Goal: Task Accomplishment & Management: Manage account settings

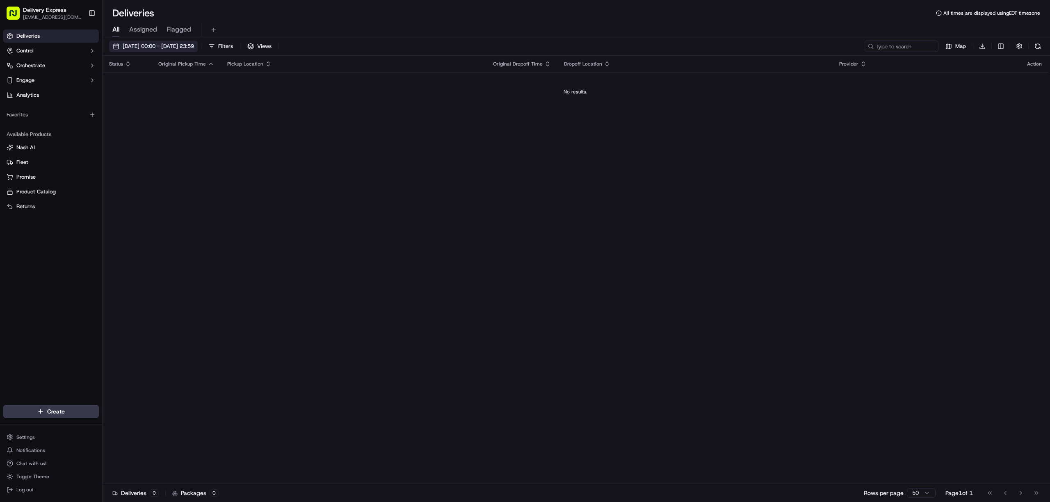
click at [113, 46] on button "[DATE] 00:00 - [DATE] 23:59" at bounding box center [153, 46] width 89 height 11
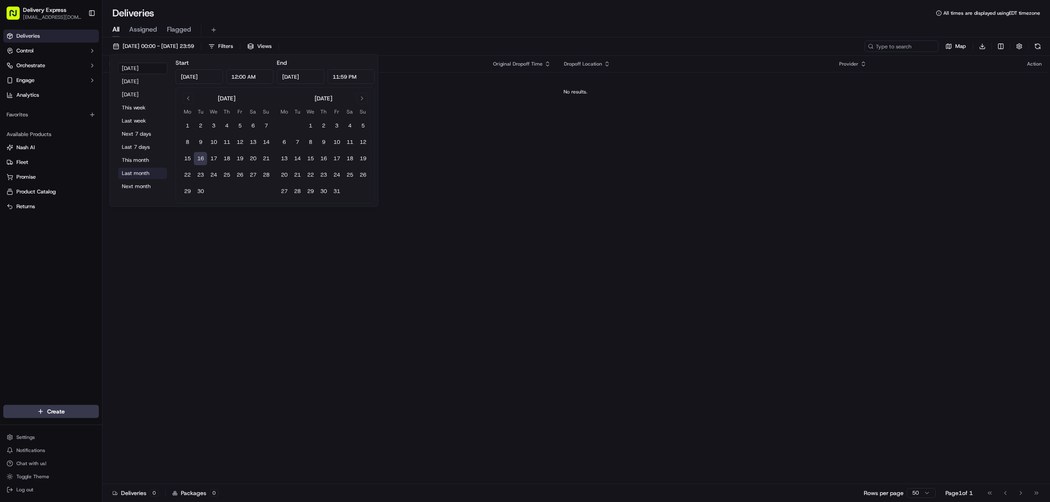
click at [139, 176] on button "Last month" at bounding box center [142, 173] width 49 height 11
type input "Aug 1, 2025"
type input "Aug 31, 2025"
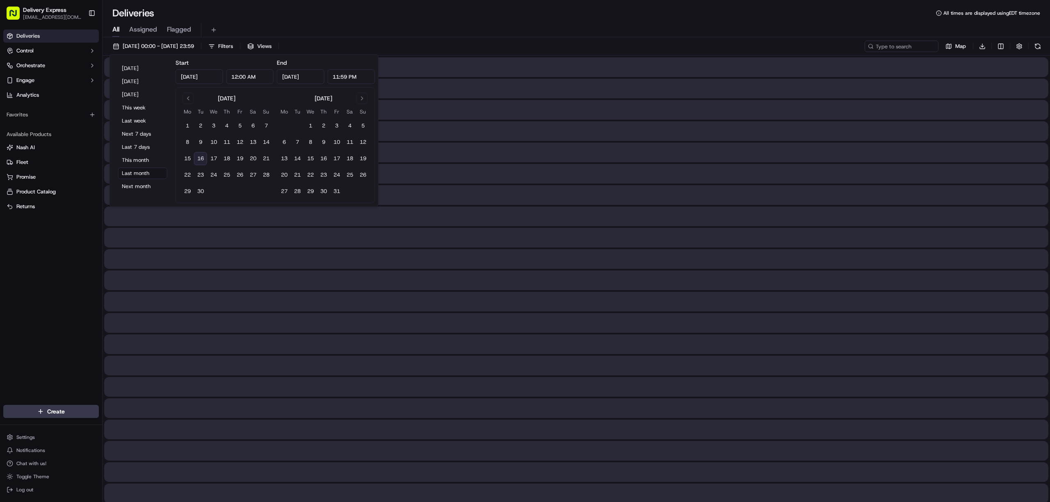
click at [519, 27] on div "All Assigned Flagged" at bounding box center [575, 30] width 947 height 14
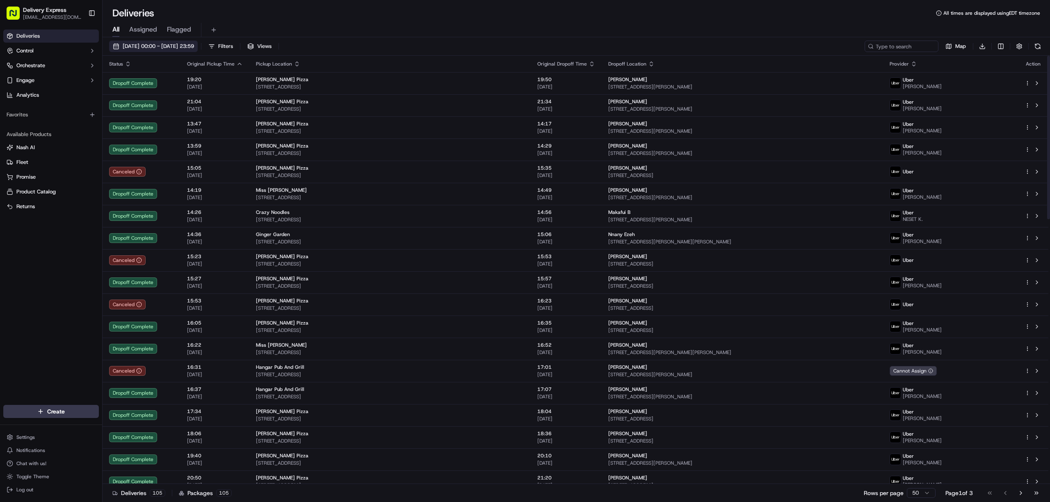
click at [114, 46] on button "01/08/2025 00:00 - 31/08/2025 23:59" at bounding box center [153, 46] width 89 height 11
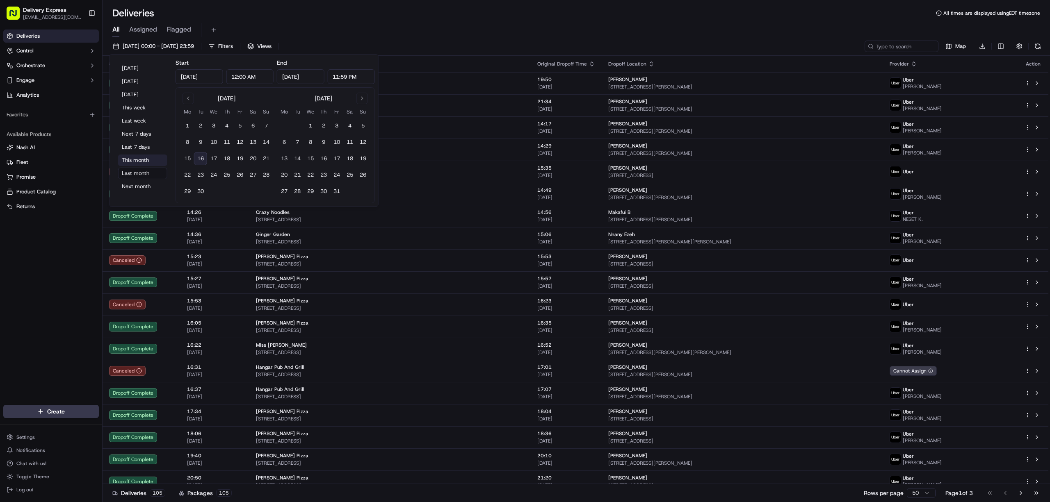
click at [136, 159] on button "This month" at bounding box center [142, 160] width 49 height 11
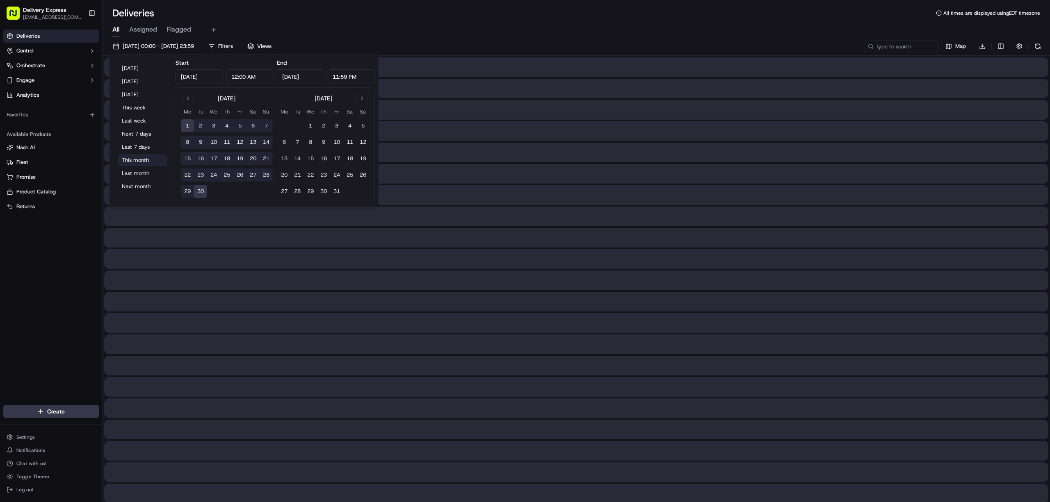
type input "Sep 1, 2025"
type input "Sep 30, 2025"
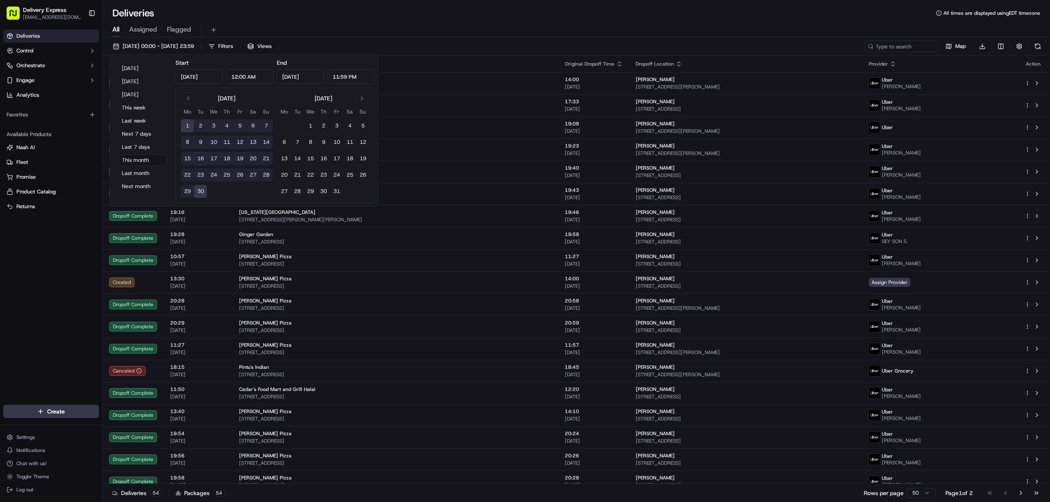
click at [533, 11] on div "Deliveries All times are displayed using EDT timezone" at bounding box center [575, 13] width 947 height 13
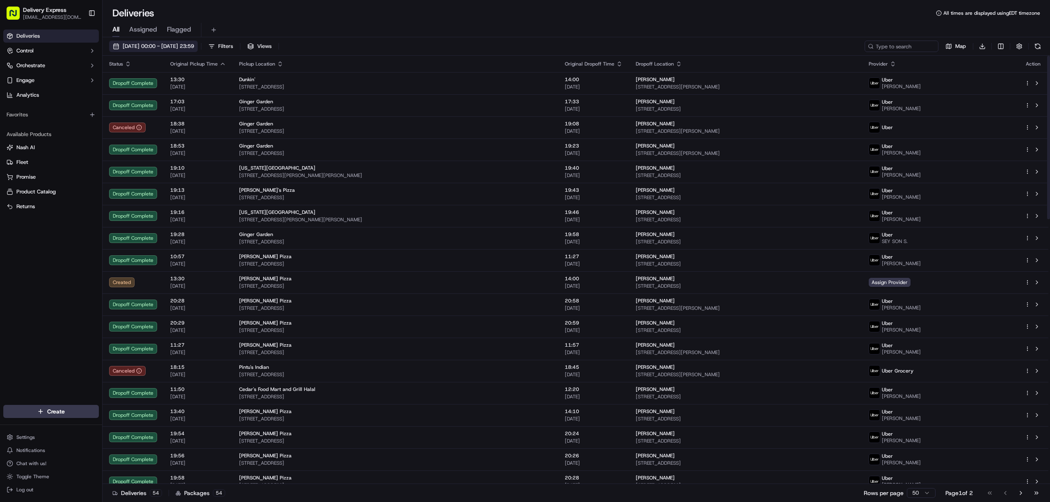
click at [118, 43] on button "01/09/2025 00:00 - 30/09/2025 23:59" at bounding box center [153, 46] width 89 height 11
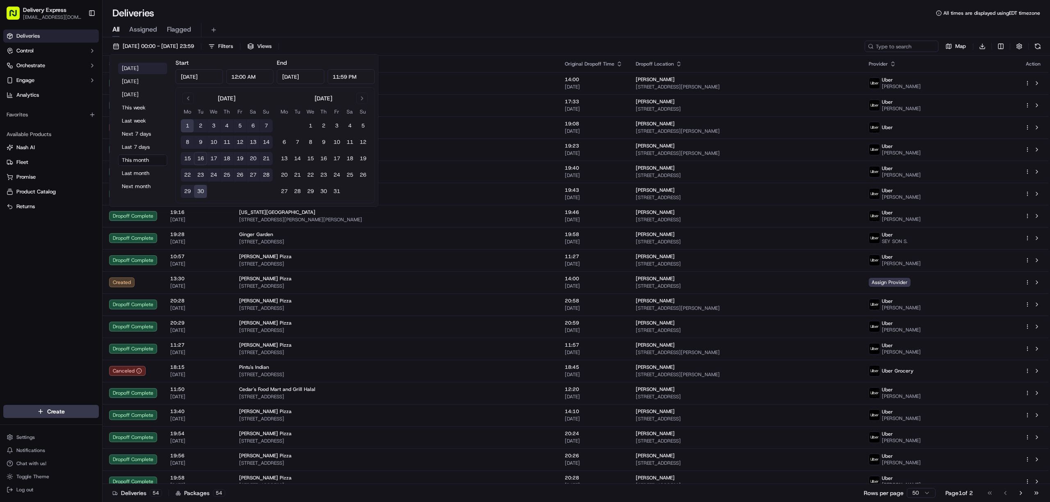
click at [135, 69] on button "Today" at bounding box center [142, 68] width 49 height 11
type input "Sep 16, 2025"
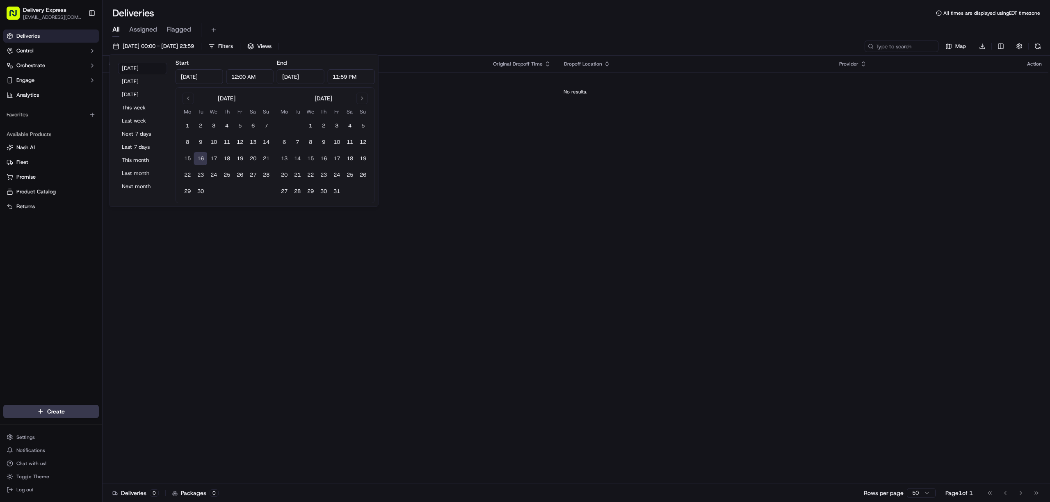
click at [469, 11] on div "Deliveries All times are displayed using EDT timezone" at bounding box center [575, 13] width 947 height 13
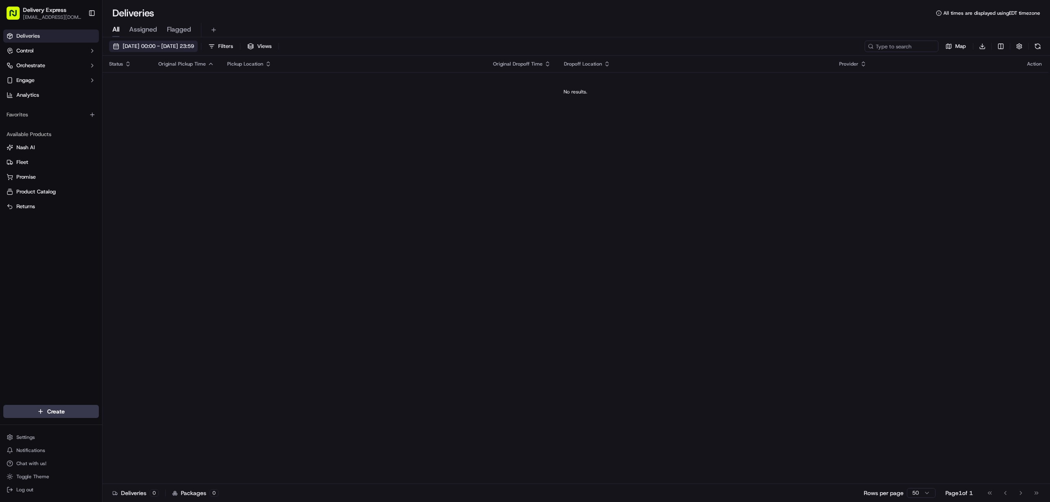
click at [118, 45] on button "[DATE] 00:00 - [DATE] 23:59" at bounding box center [153, 46] width 89 height 11
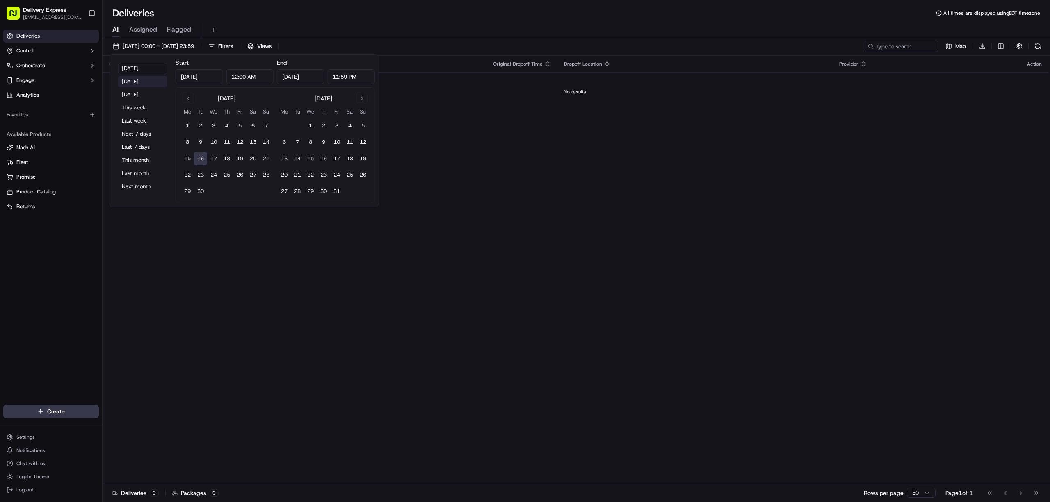
click at [125, 80] on button "Yesterday" at bounding box center [142, 81] width 49 height 11
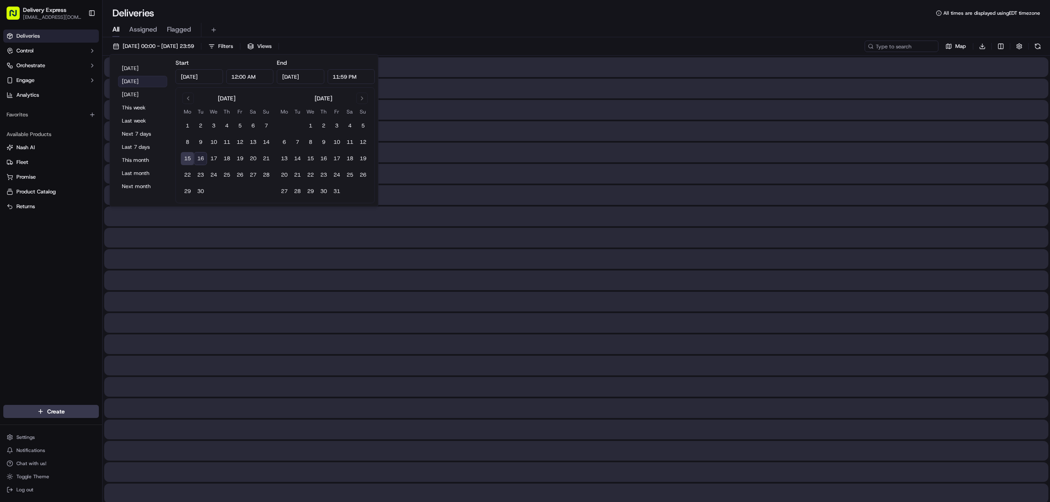
type input "Sep 15, 2025"
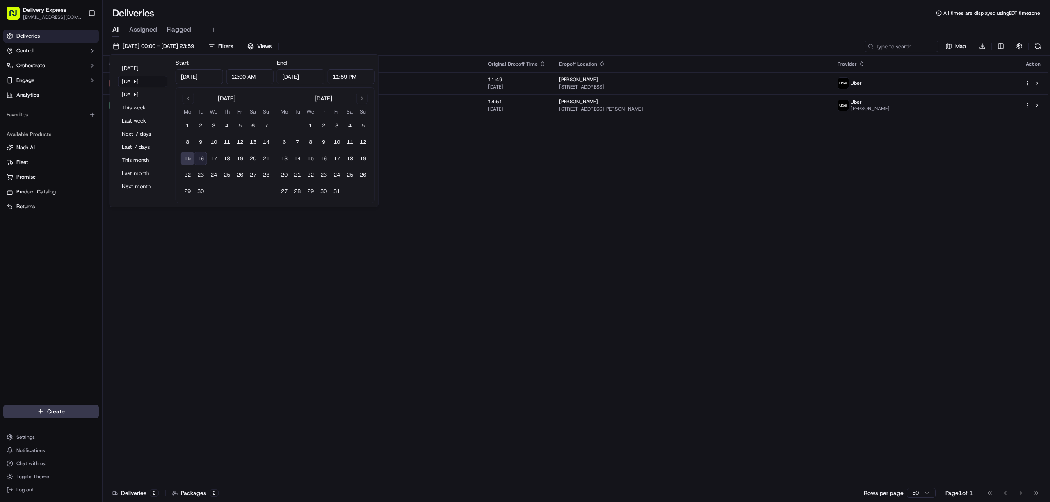
click at [504, 17] on div "Deliveries All times are displayed using EDT timezone" at bounding box center [575, 13] width 947 height 13
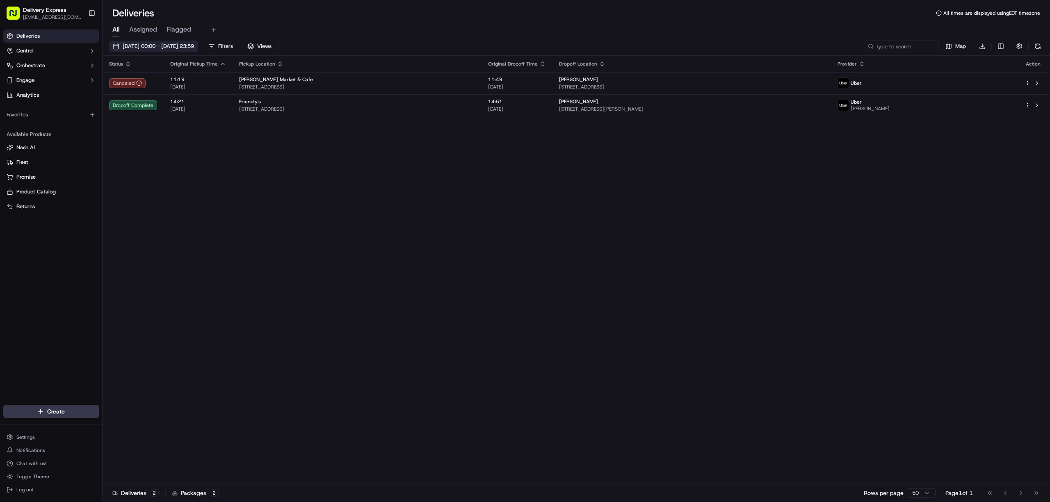
click at [115, 44] on button "15/09/2025 00:00 - 15/09/2025 23:59" at bounding box center [153, 46] width 89 height 11
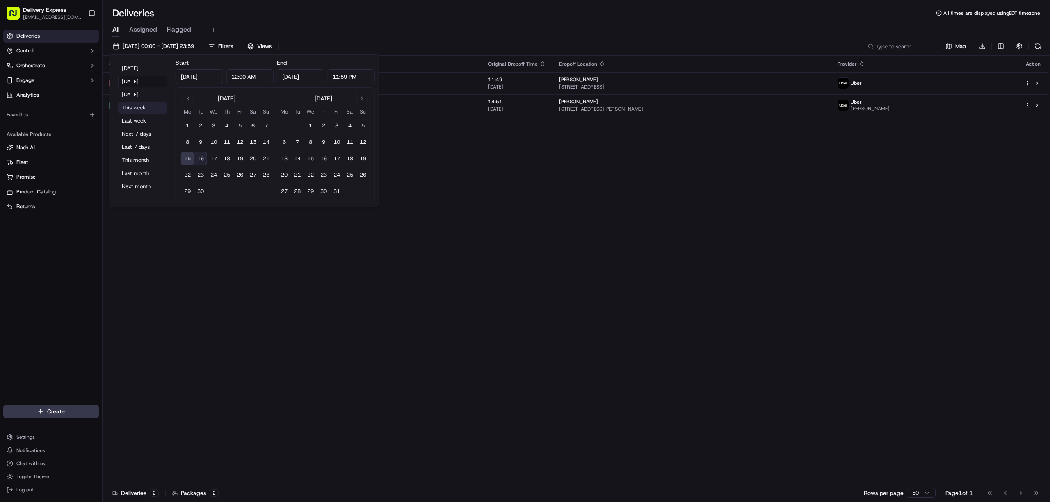
click at [136, 107] on button "This week" at bounding box center [142, 107] width 49 height 11
type input "Sep 21, 2025"
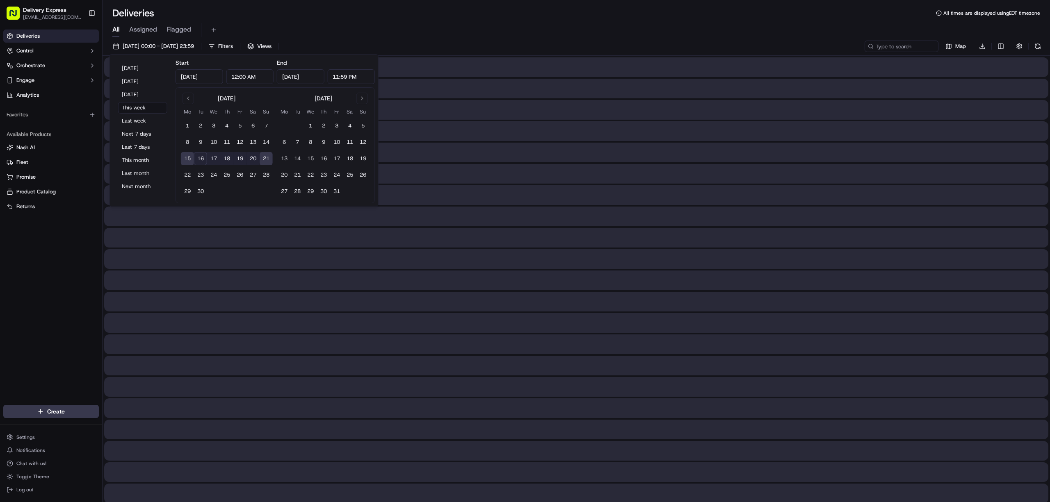
click at [458, 22] on div "All Assigned Flagged" at bounding box center [575, 29] width 947 height 18
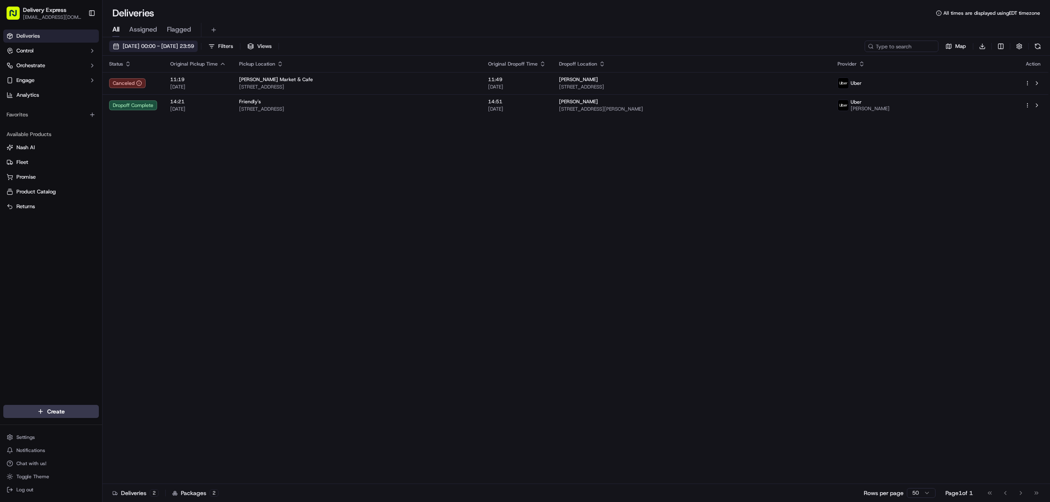
click at [114, 46] on button "15/09/2025 00:00 - 21/09/2025 23:59" at bounding box center [153, 46] width 89 height 11
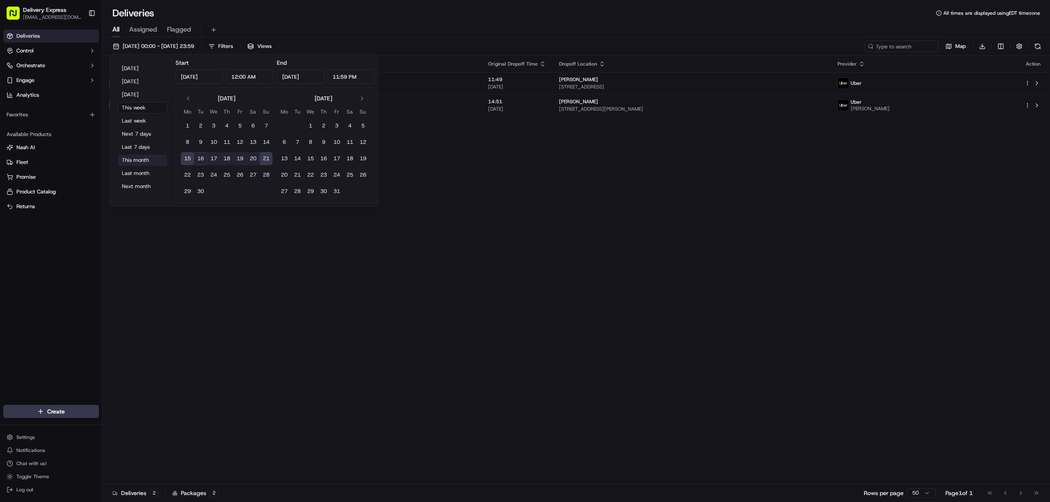
click at [137, 159] on button "This month" at bounding box center [142, 160] width 49 height 11
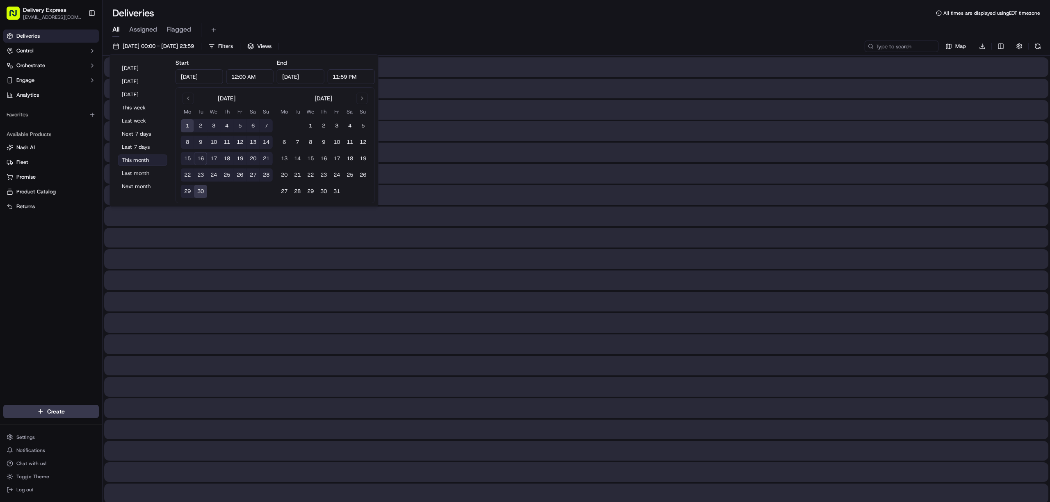
type input "Sep 1, 2025"
type input "Sep 30, 2025"
click at [450, 25] on div "All Assigned Flagged" at bounding box center [575, 30] width 947 height 14
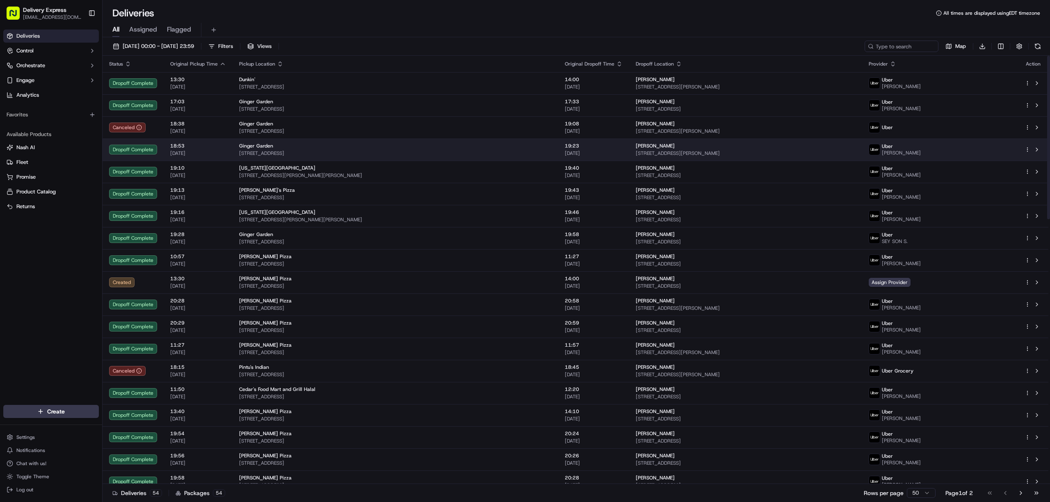
click at [1028, 151] on html "Delivery Express delex01108@yahoo.com Toggle Sidebar Deliveries Control Orchest…" at bounding box center [525, 251] width 1050 height 502
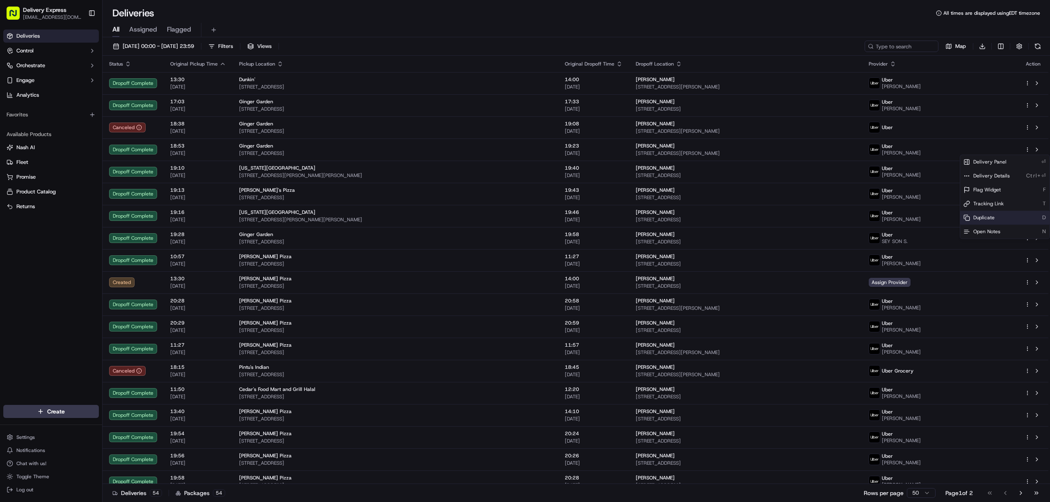
click at [1001, 213] on div "Duplicate D" at bounding box center [1004, 218] width 89 height 14
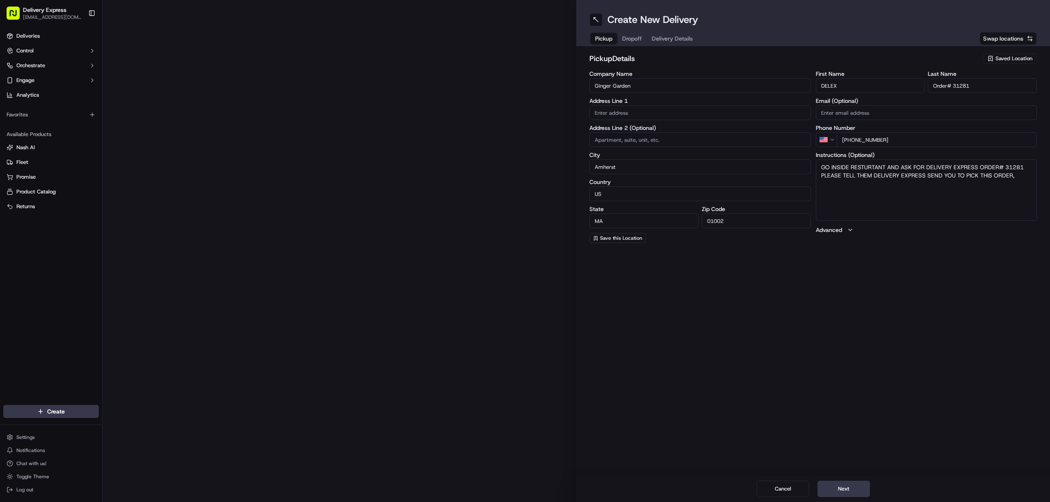
type input "[STREET_ADDRESS]"
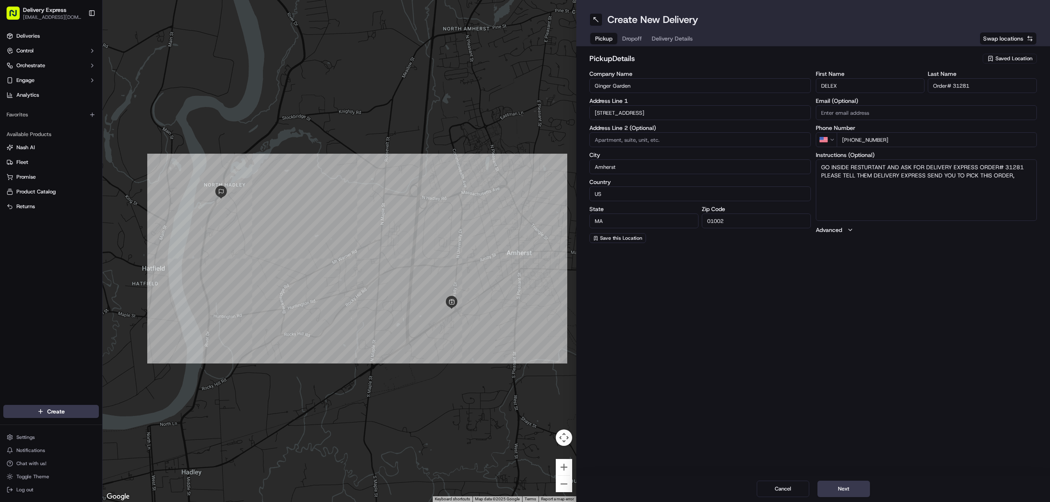
click at [651, 82] on input "Ginger Garden" at bounding box center [699, 85] width 221 height 15
drag, startPoint x: 953, startPoint y: 84, endPoint x: 971, endPoint y: 84, distance: 18.0
click at [971, 84] on input "Order# 31281" at bounding box center [981, 85] width 109 height 15
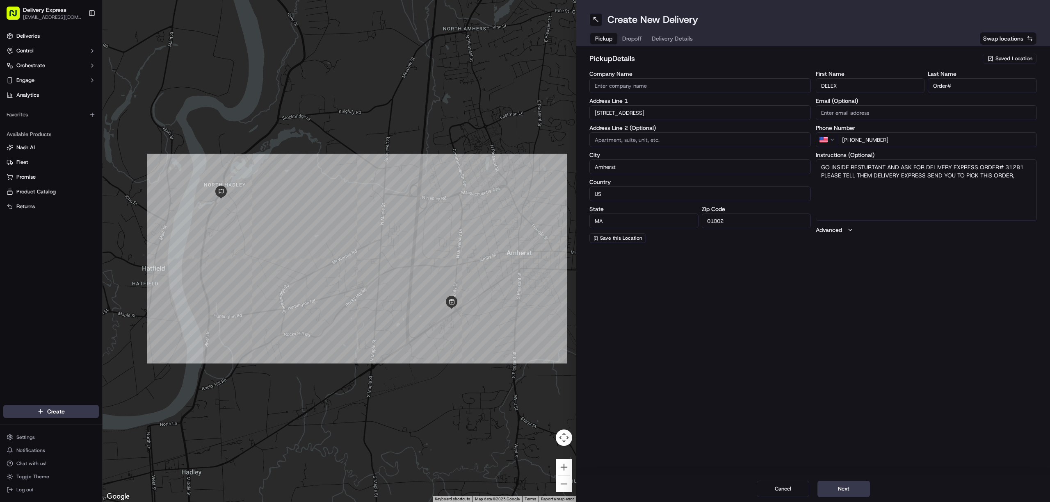
paste input "987"
type input "Order# 987"
drag, startPoint x: 1003, startPoint y: 170, endPoint x: 1024, endPoint y: 169, distance: 21.3
click at [1024, 169] on textarea "GO INSIDE RESTURTANT AND ASK FOR DELIVERY EXPRESS ORDER# 31281 PLEASE TELL THEM…" at bounding box center [925, 189] width 221 height 61
paste textarea "987"
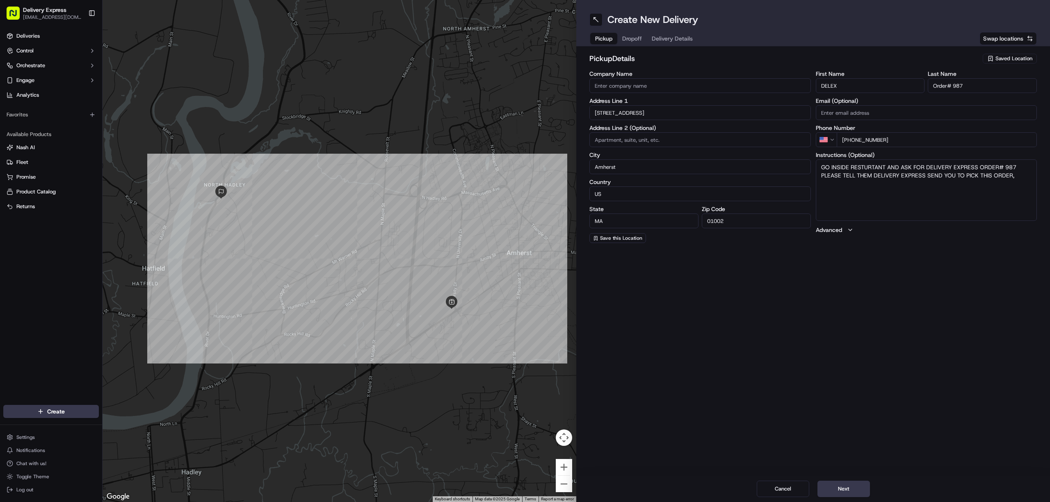
type textarea "GO INSIDE RESTURTANT AND ASK FOR DELIVERY EXPRESS ORDER# 987 PLEASE TELL THEM D…"
click at [970, 312] on div "Create New Delivery Pickup Dropoff Delivery Details Swap locations pickup Detai…" at bounding box center [813, 251] width 474 height 502
click at [664, 112] on input "351 Northampton Rd" at bounding box center [699, 112] width 221 height 15
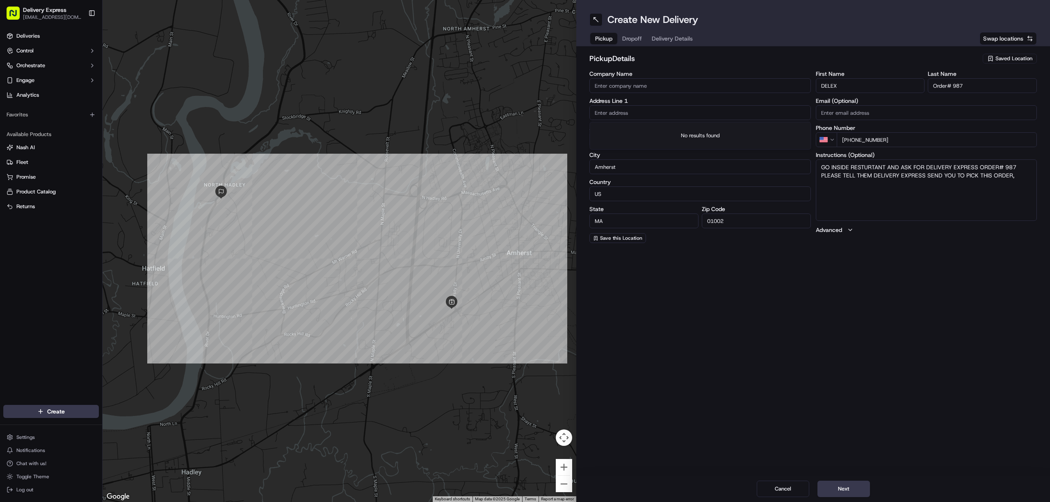
click at [622, 115] on input "text" at bounding box center [699, 112] width 221 height 15
paste input "Mosaic Cafe"
click at [631, 114] on input "Mosaic Cafe" at bounding box center [699, 112] width 221 height 15
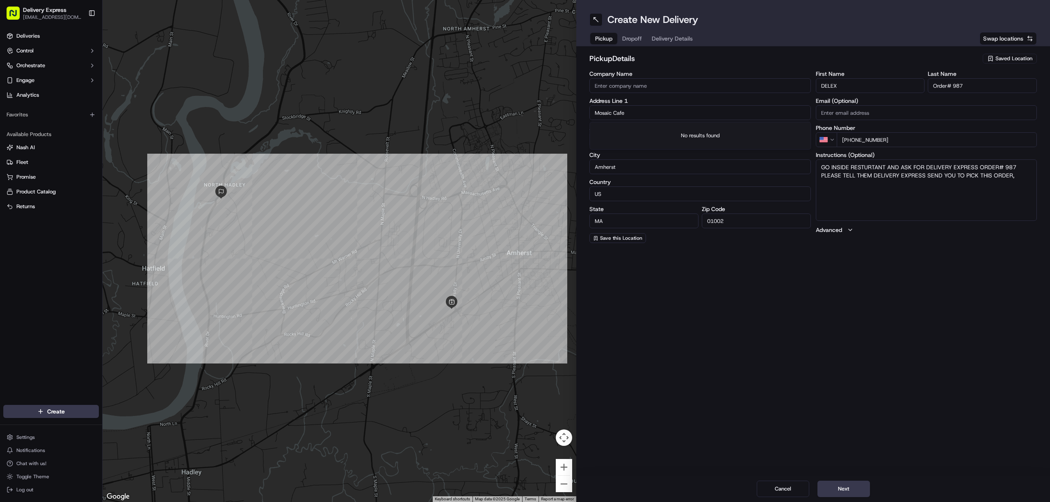
type input "Mosaic Cafe"
click at [625, 86] on input "Company Name" at bounding box center [699, 85] width 221 height 15
paste input "Mosaic Cafe"
type input "Mosaic Cafe"
click at [638, 110] on input "Mosaic Cafe" at bounding box center [699, 112] width 221 height 15
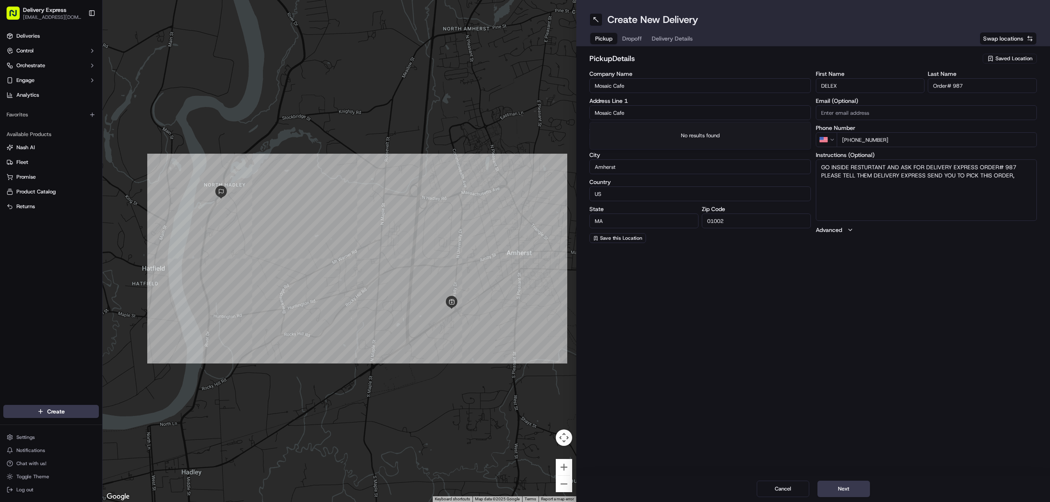
click at [638, 110] on input "Mosaic Cafe" at bounding box center [699, 112] width 221 height 15
click at [619, 116] on input "text" at bounding box center [699, 112] width 221 height 15
paste input "78 Masonic St, Northampton, MA 01060"
click at [632, 132] on div "78 Masonic St, Northampton, MA 01060" at bounding box center [699, 130] width 217 height 12
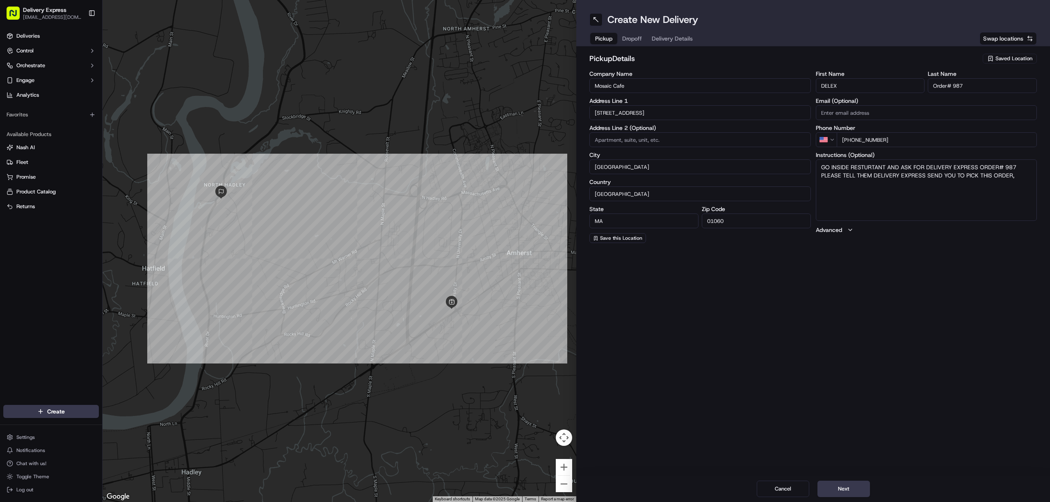
type input "[STREET_ADDRESS]"
type input "Northampton"
type input "United States"
type input "01060"
type input "78 Masonic Street"
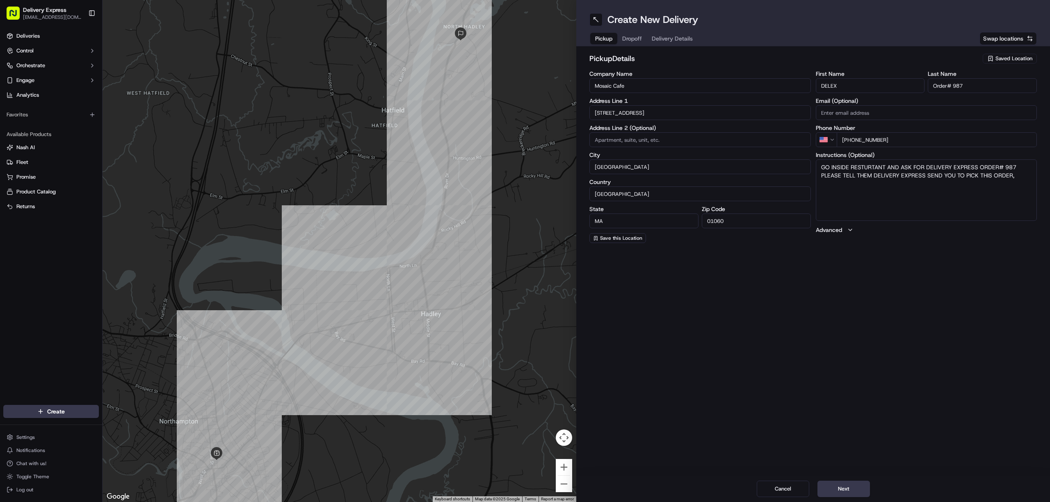
click at [630, 34] on button "Dropoff" at bounding box center [632, 38] width 30 height 11
click at [835, 82] on input "Alex" at bounding box center [869, 85] width 109 height 15
click at [971, 84] on input "Bilodeau" at bounding box center [981, 85] width 109 height 15
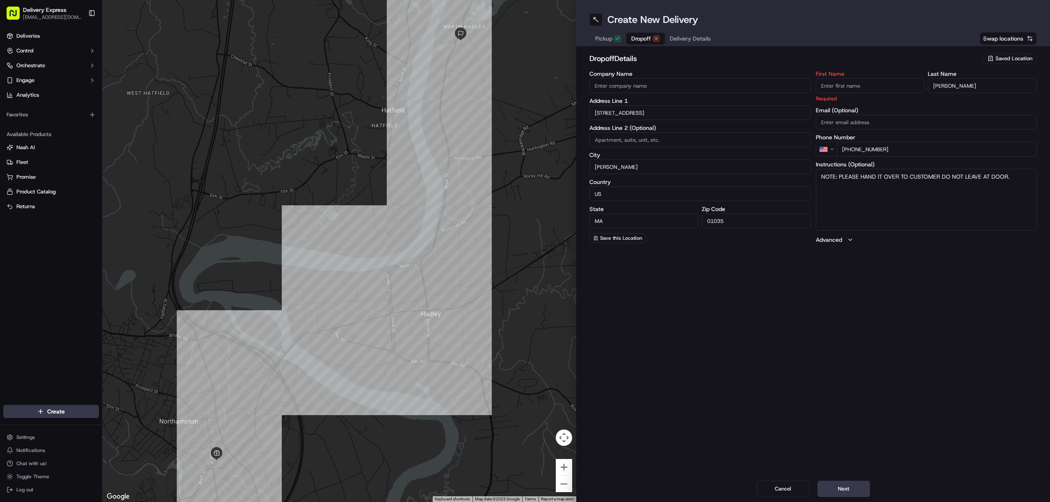
click at [971, 84] on input "Bilodeau" at bounding box center [981, 85] width 109 height 15
click at [646, 113] on div "Address Line 1 8 French St" at bounding box center [699, 109] width 221 height 22
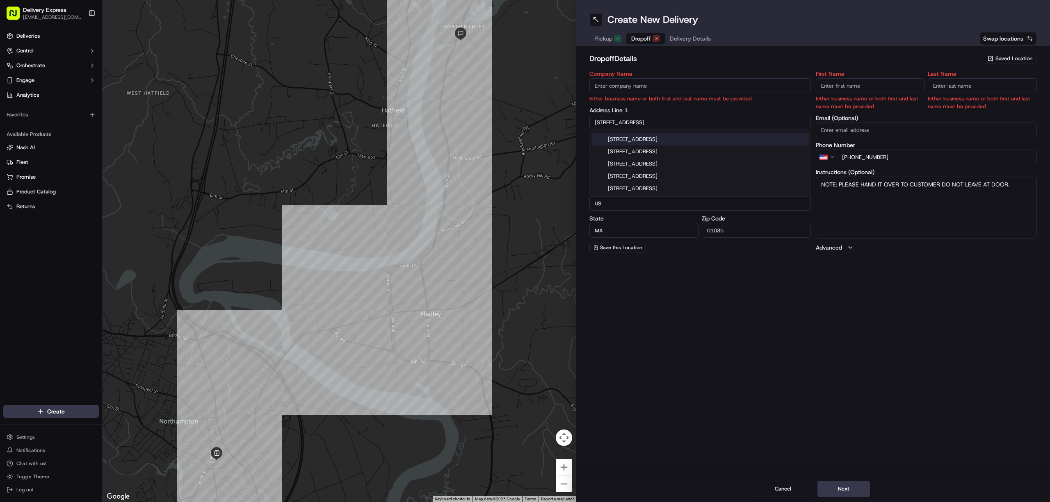
click at [646, 113] on label "Address Line 1" at bounding box center [699, 110] width 221 height 6
click at [641, 125] on input "8 French St" at bounding box center [699, 122] width 221 height 15
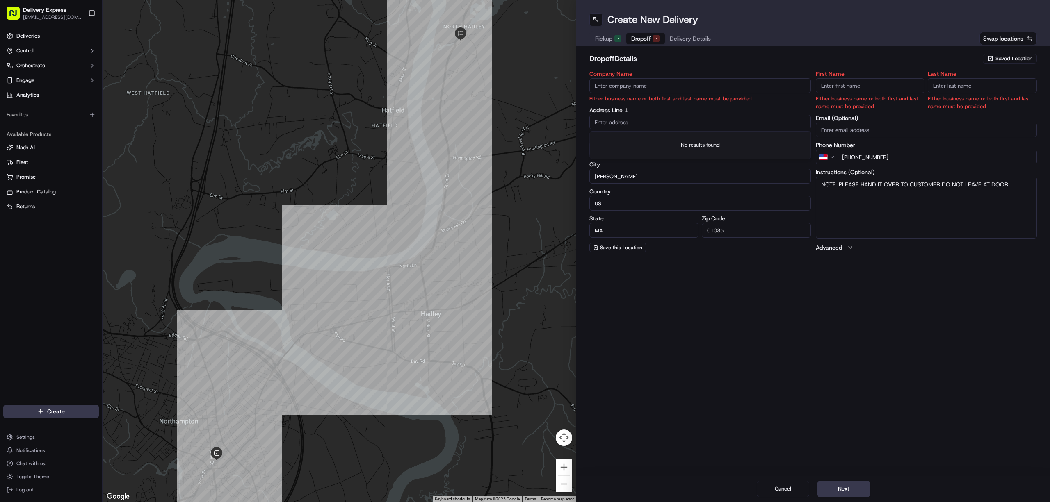
click at [609, 123] on input "text" at bounding box center [699, 122] width 221 height 15
paste input "144 Green St, Northampton, 01060"
click at [641, 138] on div "144 Green St, Northampton, MA 01060" at bounding box center [699, 139] width 217 height 12
type input "[GEOGRAPHIC_DATA], [STREET_ADDRESS]"
type input "Northampton"
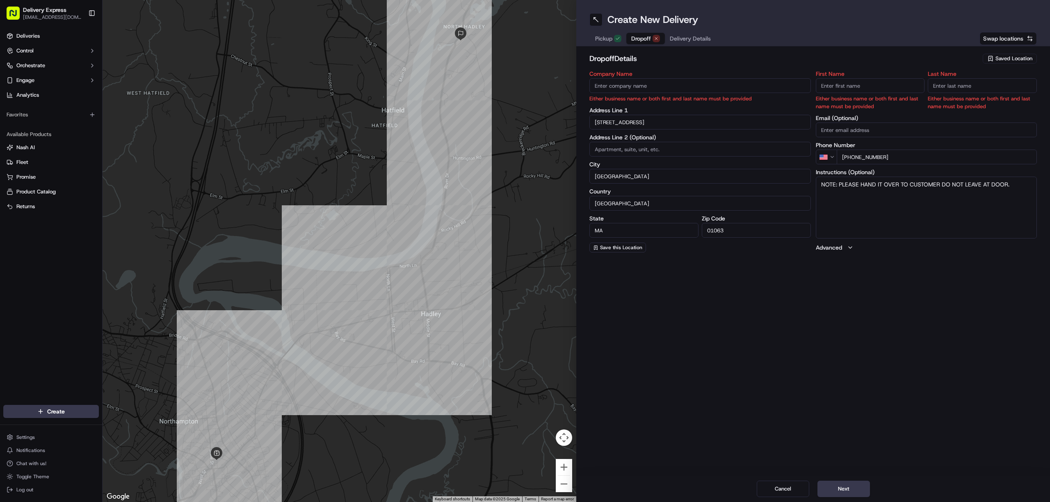
type input "United States"
type input "01063"
type input "144 Green Street"
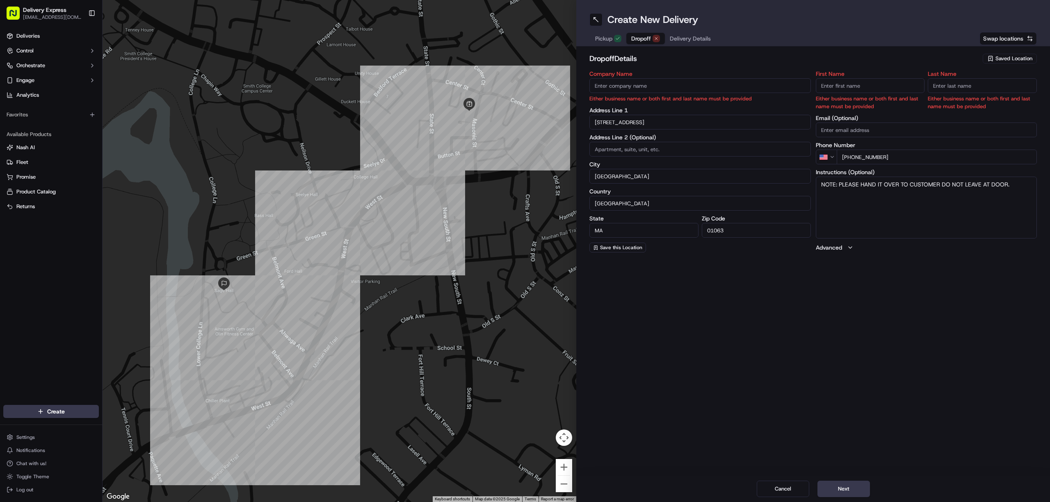
click at [840, 82] on input "First Name" at bounding box center [869, 85] width 109 height 15
paste input "[PERSON_NAME]"
drag, startPoint x: 835, startPoint y: 87, endPoint x: 868, endPoint y: 90, distance: 33.8
click at [868, 90] on input "[PERSON_NAME]" at bounding box center [869, 85] width 109 height 15
type input "[PERSON_NAME]"
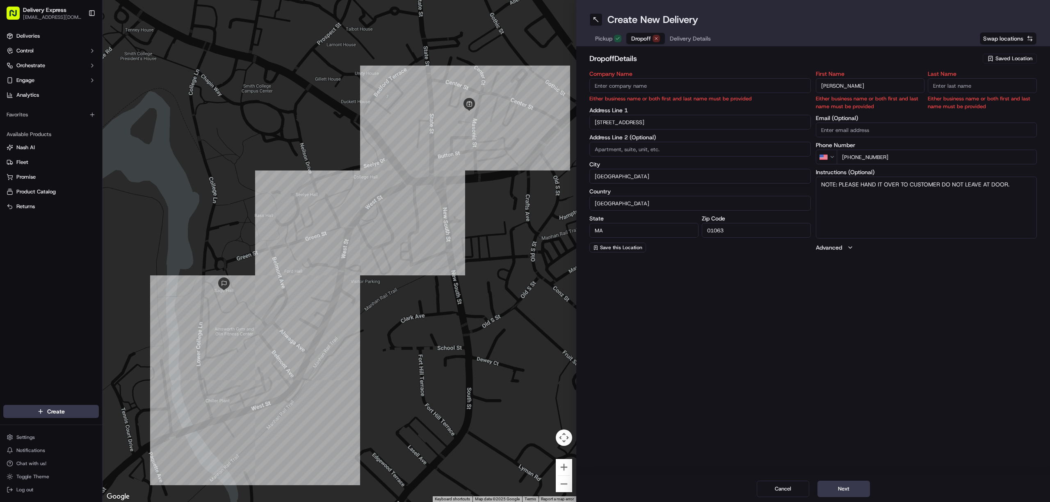
click at [950, 86] on input "Last Name" at bounding box center [981, 85] width 109 height 15
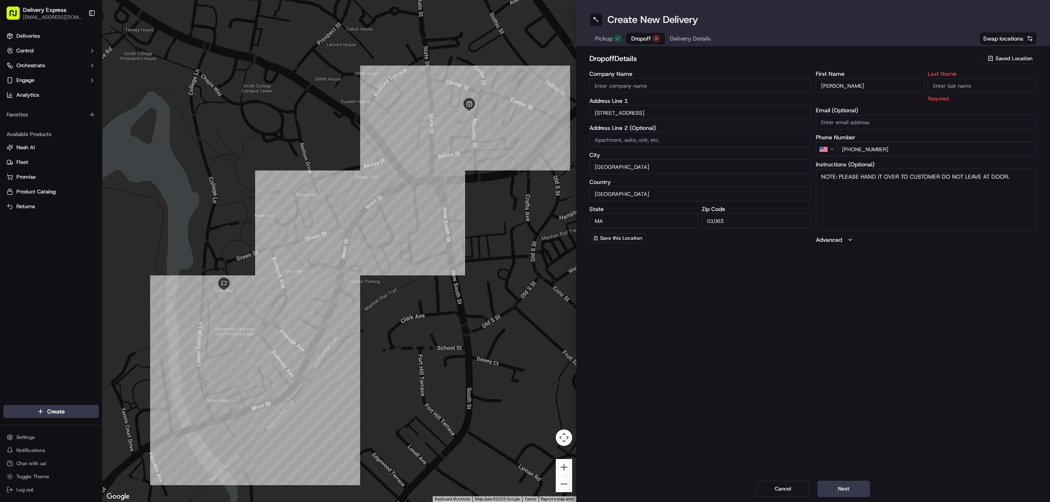
paste input "[PERSON_NAME]"
type input "[PERSON_NAME]"
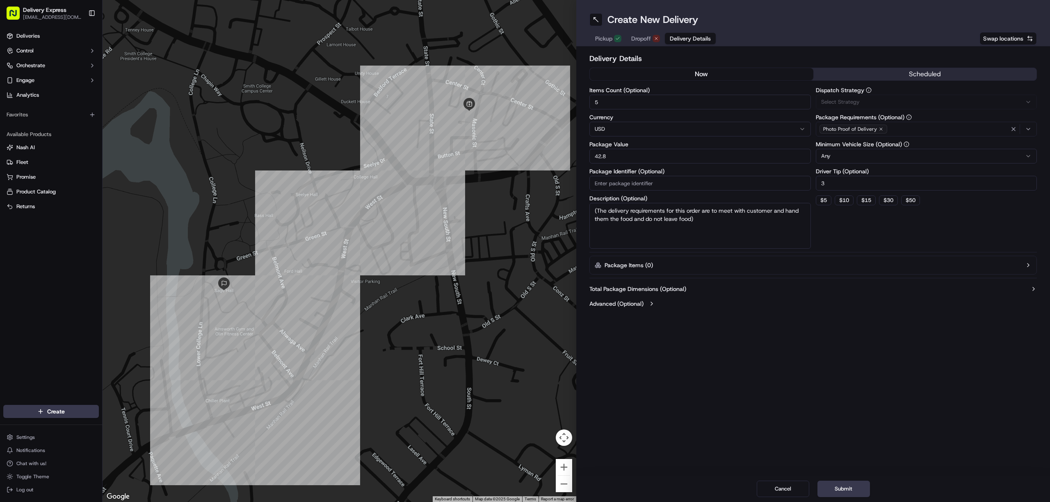
click at [691, 39] on span "Delivery Details" at bounding box center [690, 38] width 41 height 8
click at [622, 159] on input "42.8" at bounding box center [699, 156] width 221 height 15
click at [617, 99] on input "5" at bounding box center [699, 102] width 221 height 15
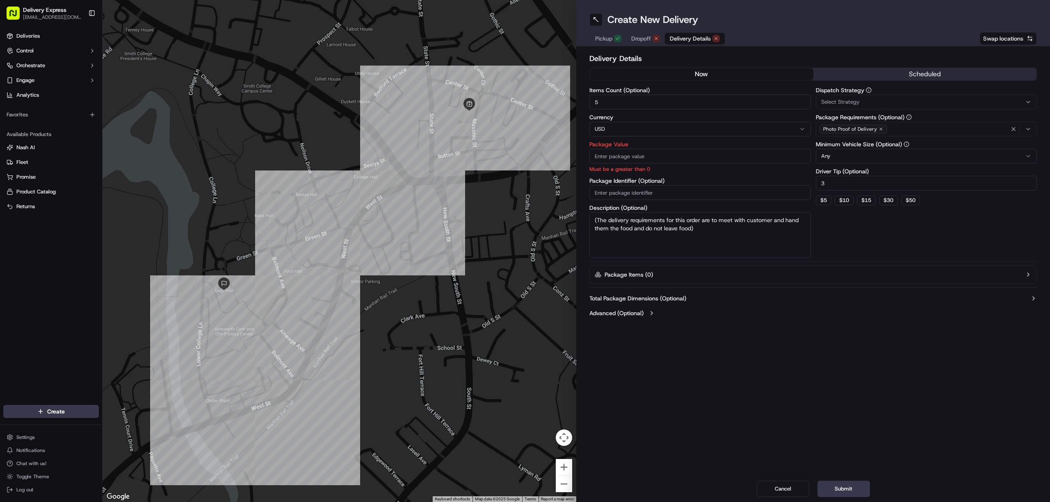
click at [617, 99] on input "5" at bounding box center [699, 102] width 221 height 15
click at [614, 101] on input "Items Count (Optional)" at bounding box center [699, 102] width 221 height 15
type input "5"
click at [631, 160] on input "Package Value" at bounding box center [699, 156] width 221 height 15
type input "5"
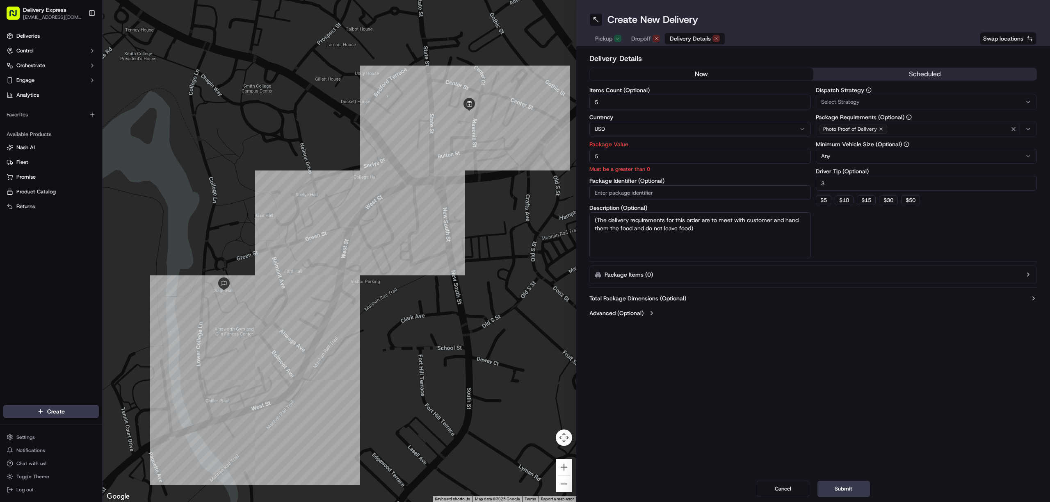
click at [764, 280] on div "Delivery Details now scheduled Items Count (Optional) 5 Currency USD Package Va…" at bounding box center [812, 187] width 447 height 268
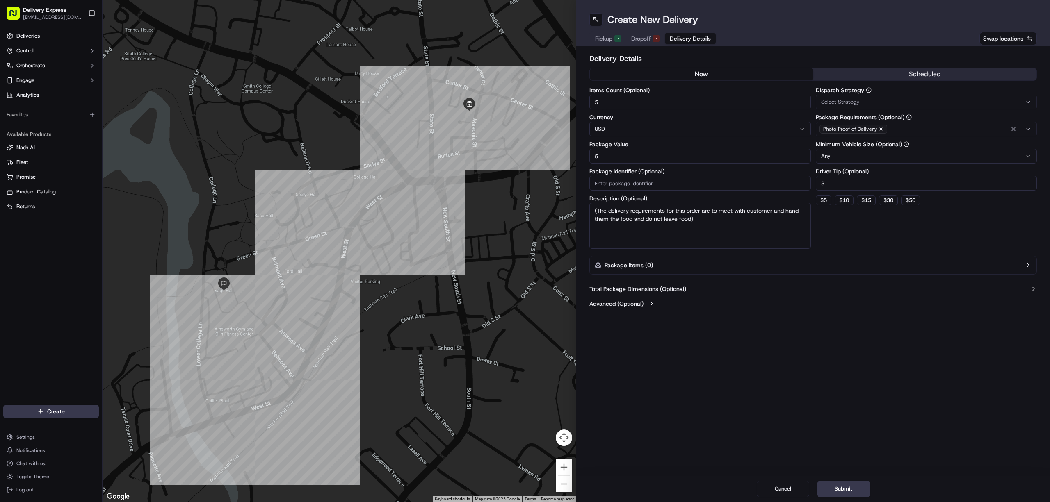
click at [837, 183] on input "3" at bounding box center [925, 183] width 221 height 15
type input "2"
type input "3"
click at [849, 491] on button "Submit" at bounding box center [843, 489] width 52 height 16
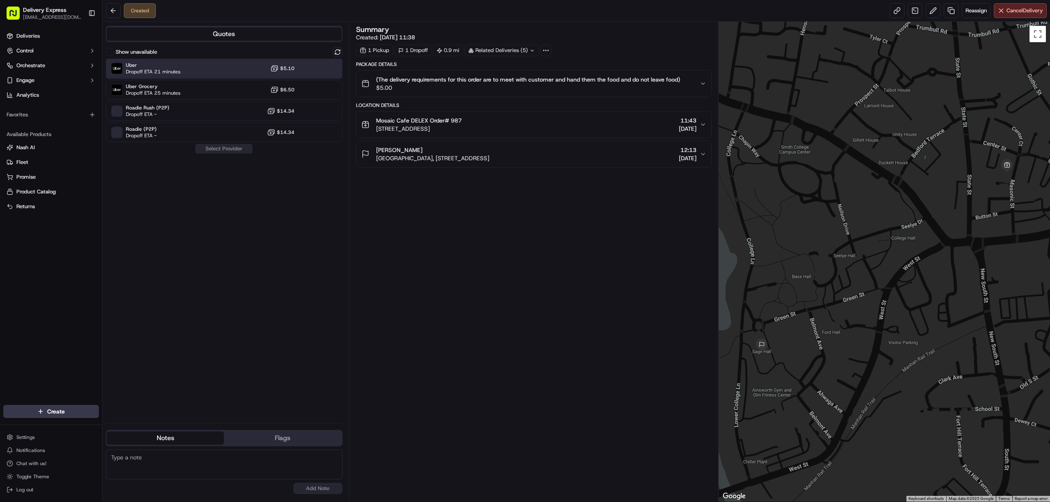
click at [207, 70] on div "Uber Dropoff ETA 21 minutes $5.10" at bounding box center [224, 69] width 237 height 20
click at [219, 148] on button "Assign Provider" at bounding box center [224, 149] width 58 height 10
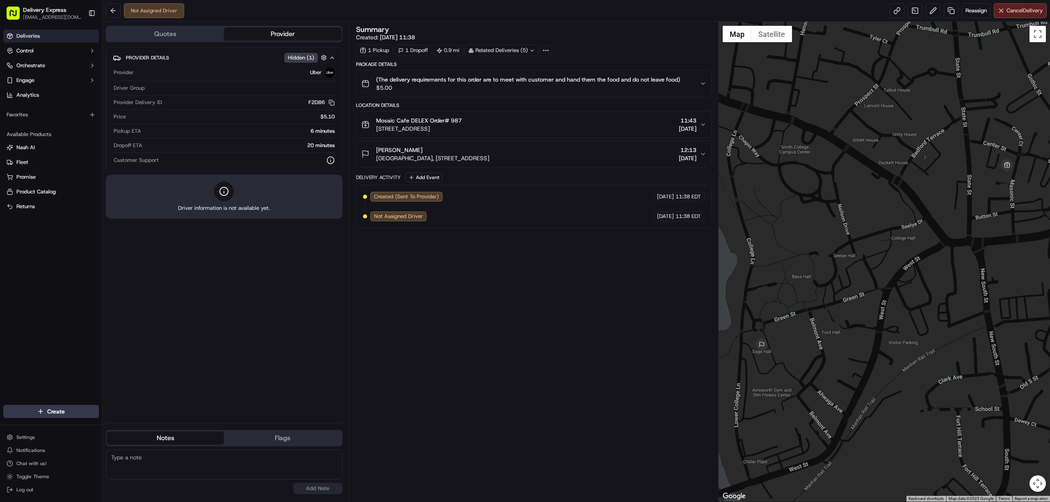
click at [34, 32] on span "Deliveries" at bounding box center [27, 35] width 23 height 7
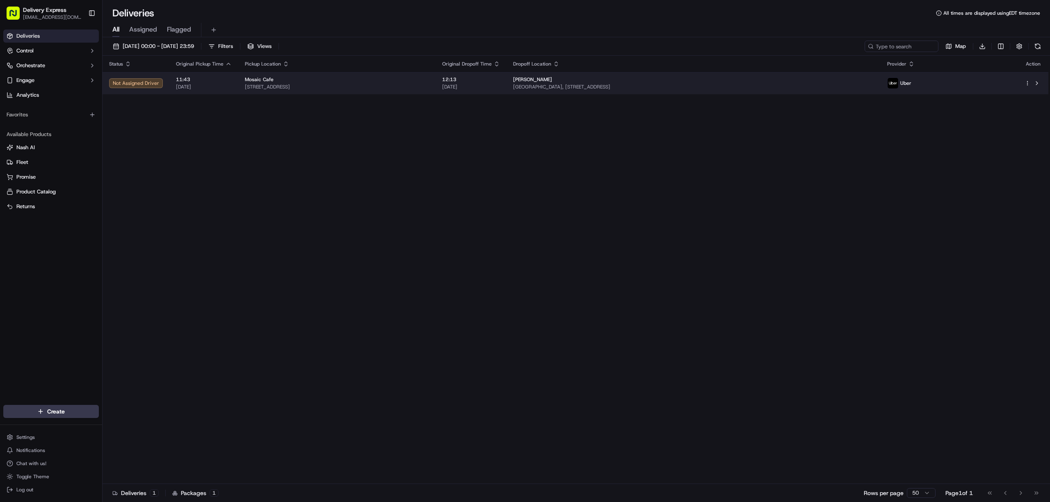
click at [429, 79] on div "Mosaic Cafe" at bounding box center [337, 79] width 184 height 7
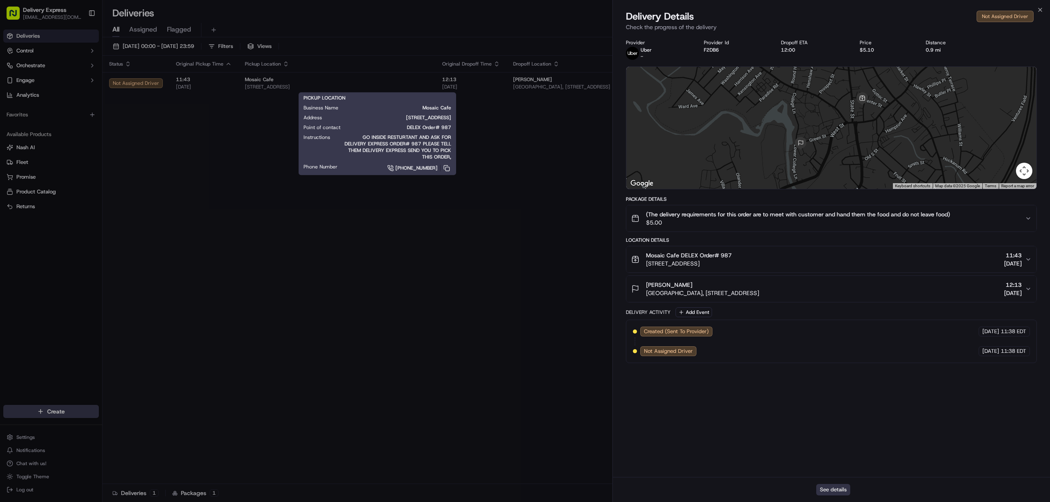
click at [835, 493] on button "See details" at bounding box center [833, 489] width 34 height 11
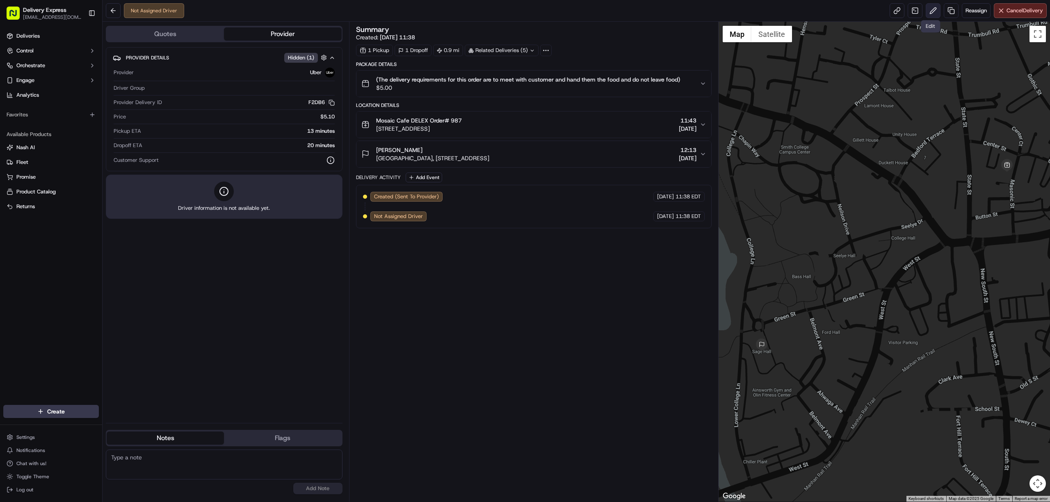
click at [925, 14] on button at bounding box center [932, 10] width 15 height 15
click at [537, 150] on div "Anna Goudreau Sage Hall, 144 Green St, Northampton, MA 01063, USA 12:13 16/09/2…" at bounding box center [530, 154] width 338 height 16
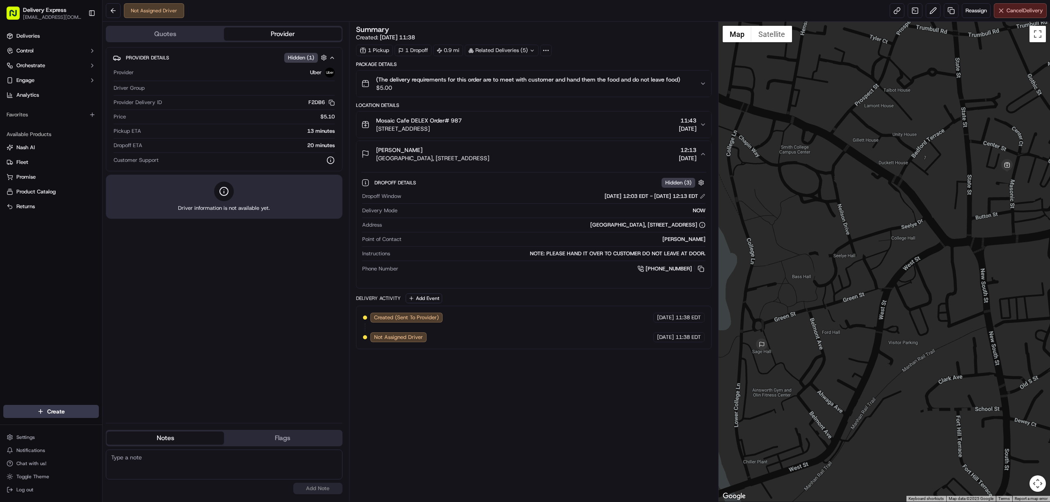
click at [1016, 14] on span "Cancel Delivery" at bounding box center [1024, 10] width 36 height 7
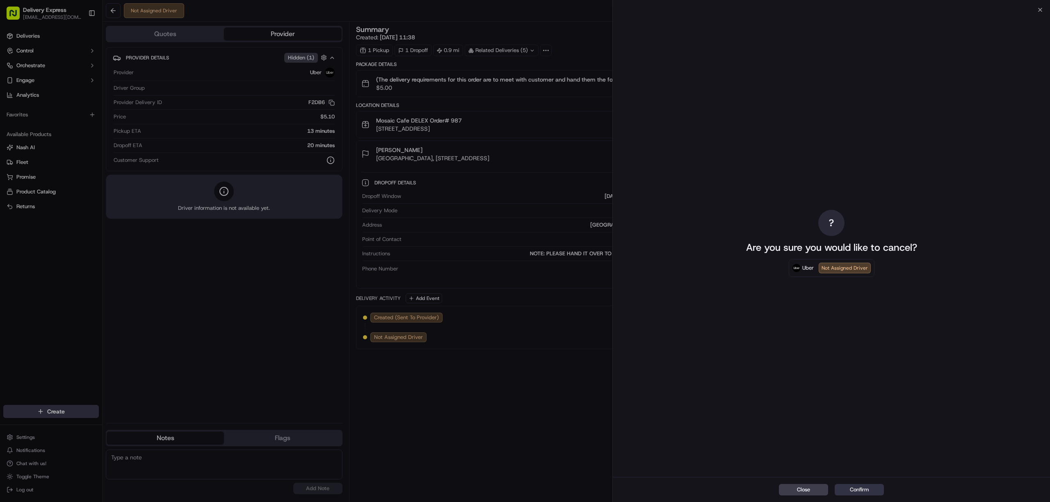
click at [865, 489] on button "Confirm" at bounding box center [858, 489] width 49 height 11
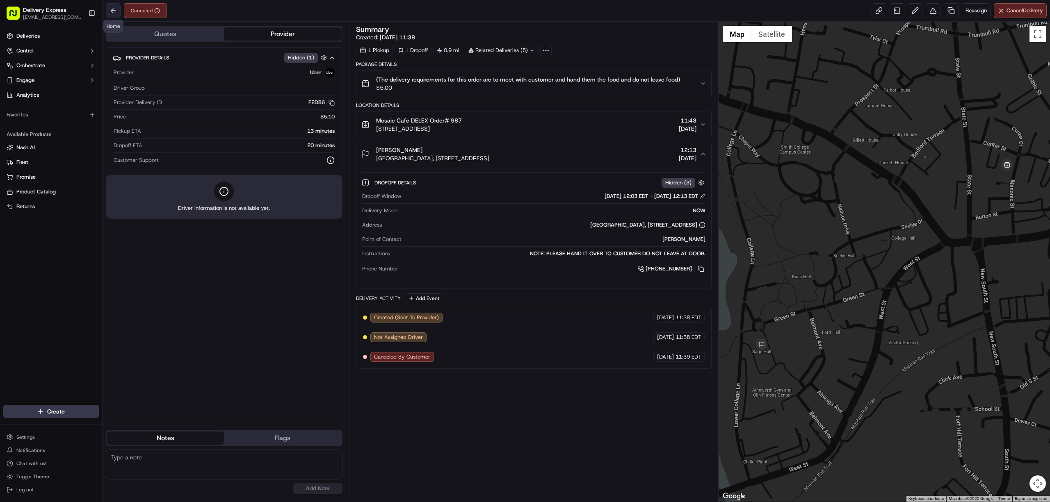
click at [114, 9] on button at bounding box center [113, 10] width 15 height 15
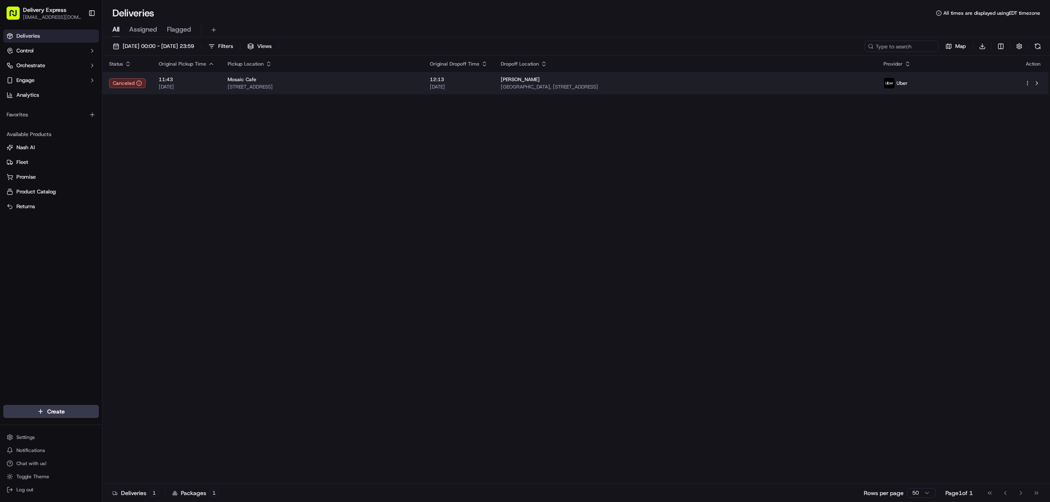
click at [1027, 86] on html "Delivery Express delex01108@yahoo.com Toggle Sidebar Deliveries Control Orchest…" at bounding box center [525, 251] width 1050 height 502
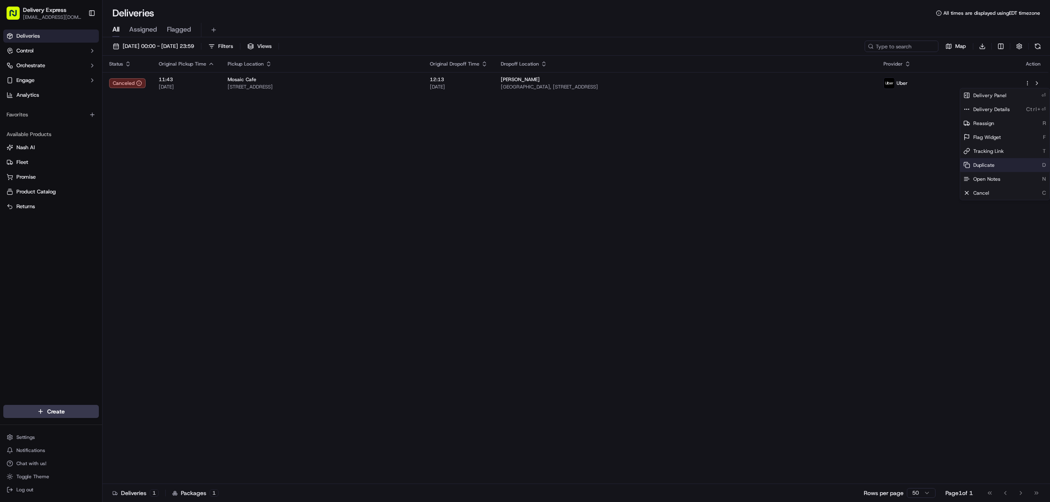
click at [995, 163] on div "Duplicate D" at bounding box center [1004, 165] width 89 height 14
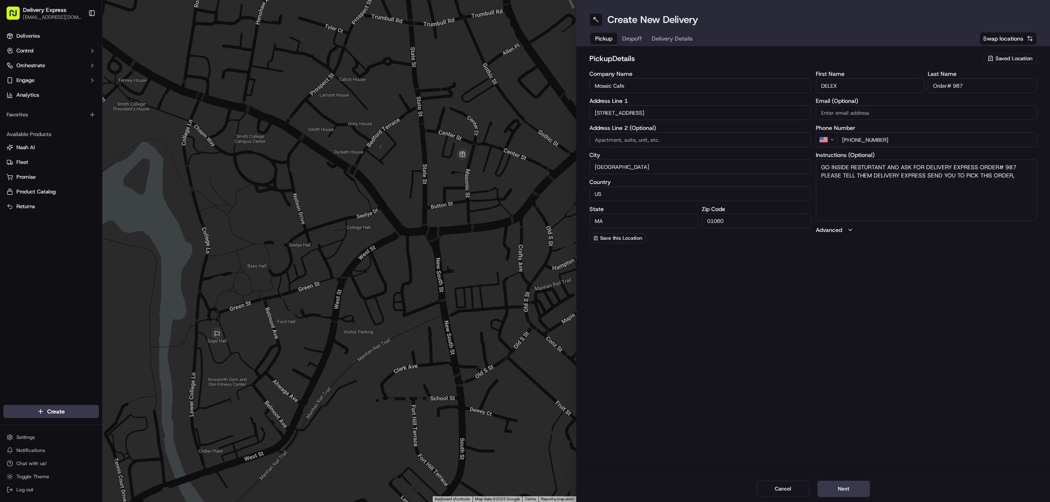
click at [632, 35] on span "Dropoff" at bounding box center [632, 38] width 20 height 8
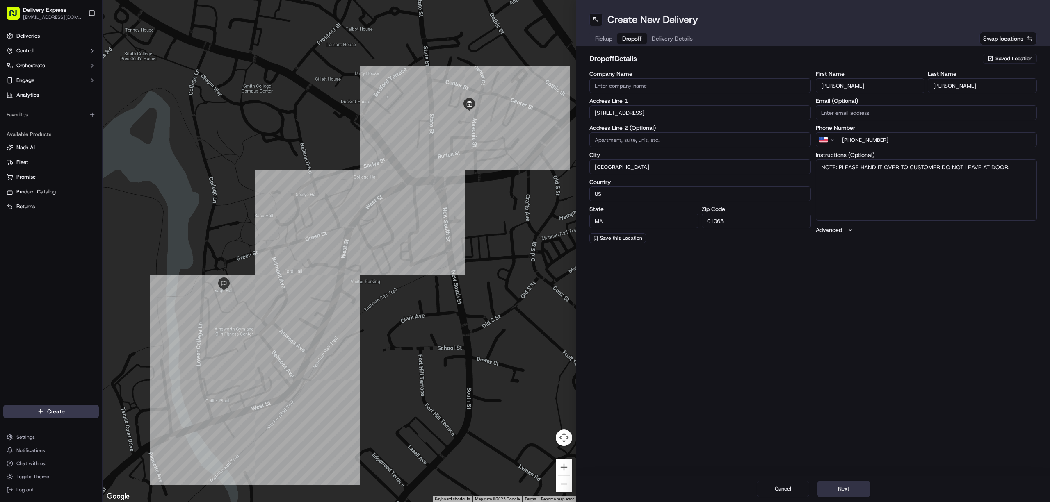
click at [857, 490] on button "Next" at bounding box center [843, 489] width 52 height 16
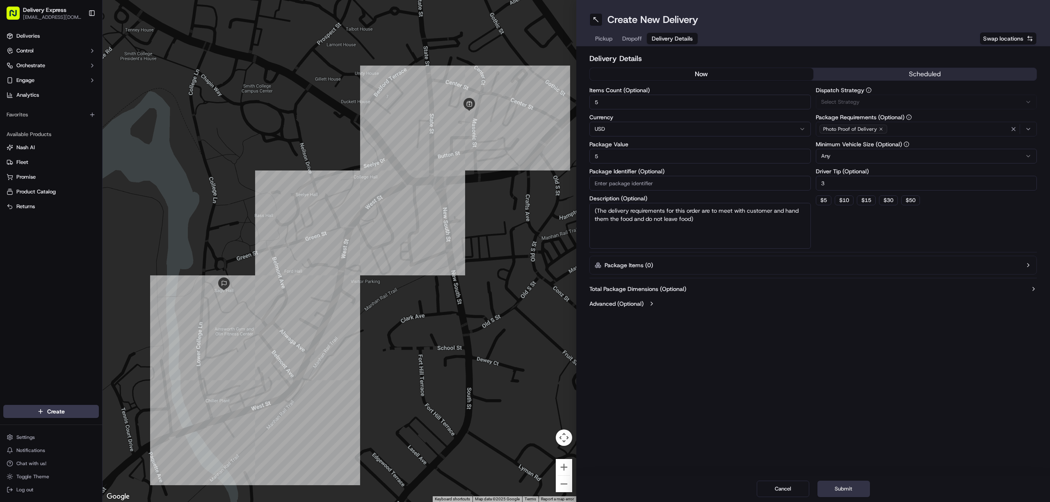
click at [857, 490] on button "Submit" at bounding box center [843, 489] width 52 height 16
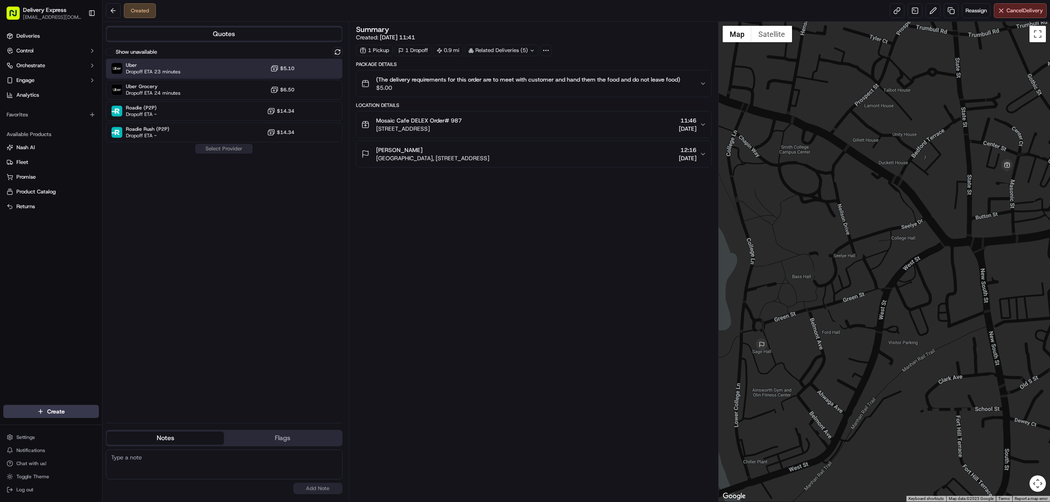
click at [199, 71] on div "Uber Dropoff ETA 23 minutes $5.10" at bounding box center [224, 69] width 237 height 20
click at [222, 152] on button "Assign Provider" at bounding box center [224, 149] width 58 height 10
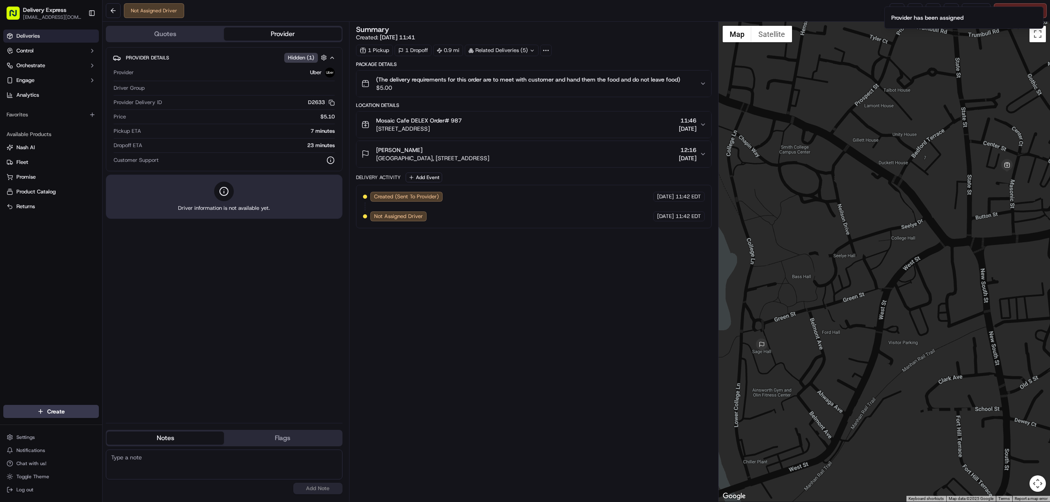
click at [26, 32] on link "Deliveries" at bounding box center [51, 36] width 96 height 13
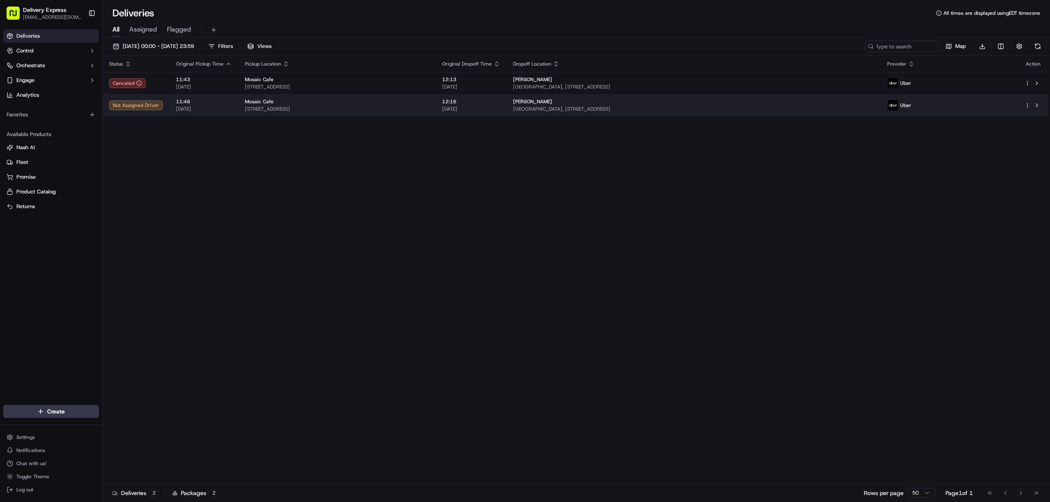
click at [435, 113] on td "Mosaic Cafe 78 Masonic St, Northampton, MA 01060, USA" at bounding box center [336, 105] width 197 height 22
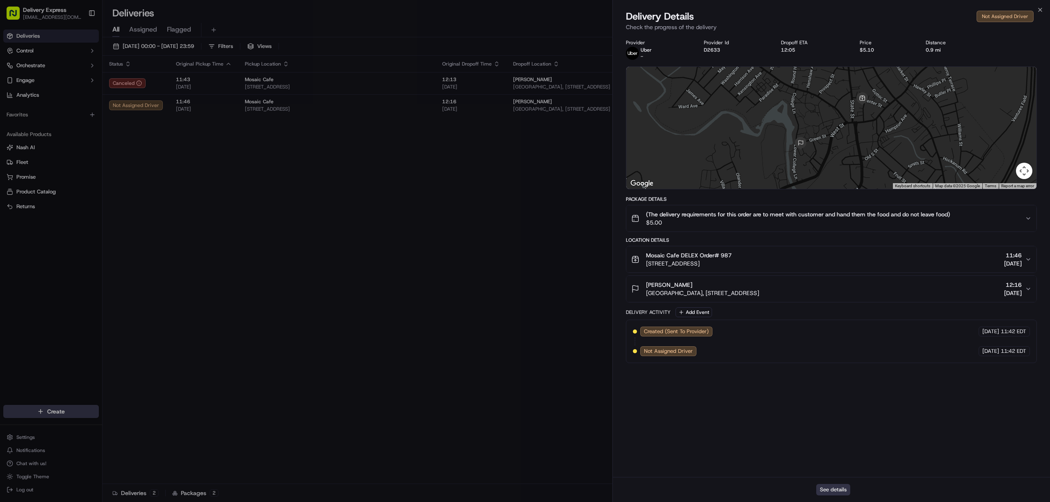
click at [840, 491] on button "See details" at bounding box center [833, 489] width 34 height 11
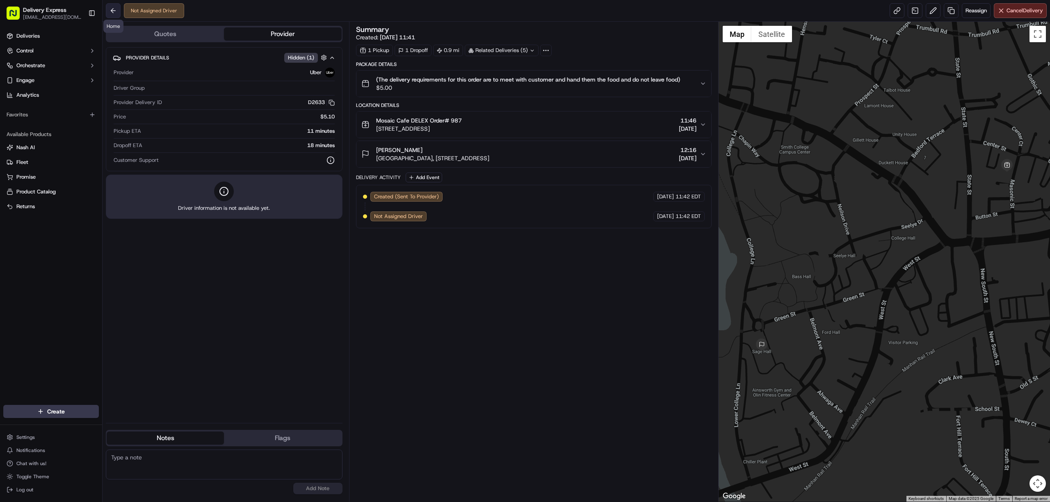
click at [109, 10] on button at bounding box center [113, 10] width 15 height 15
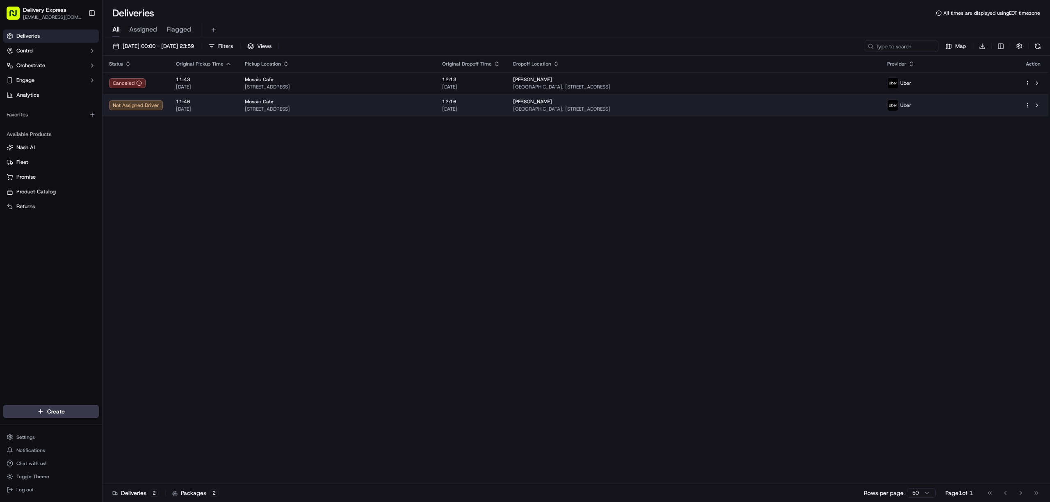
click at [411, 108] on span "[STREET_ADDRESS]" at bounding box center [337, 109] width 184 height 7
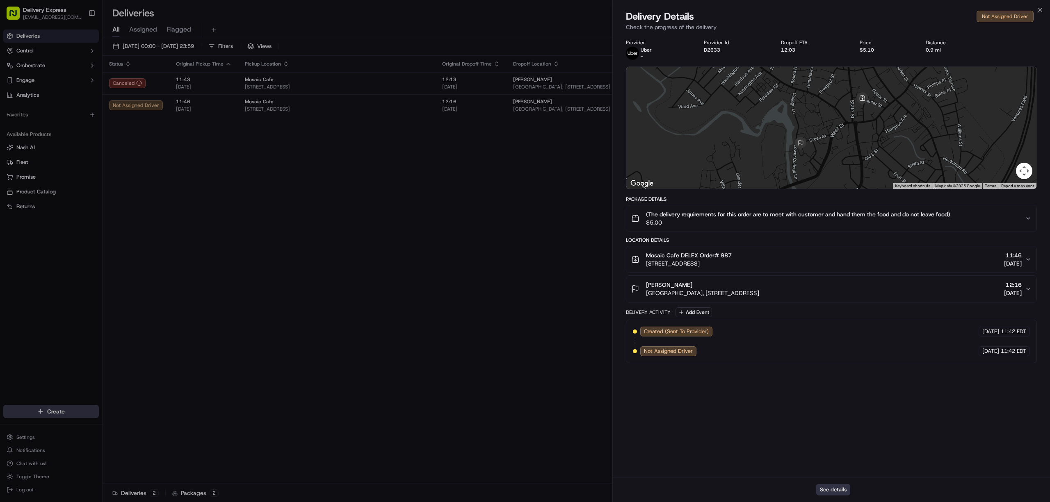
click at [842, 486] on button "See details" at bounding box center [833, 489] width 34 height 11
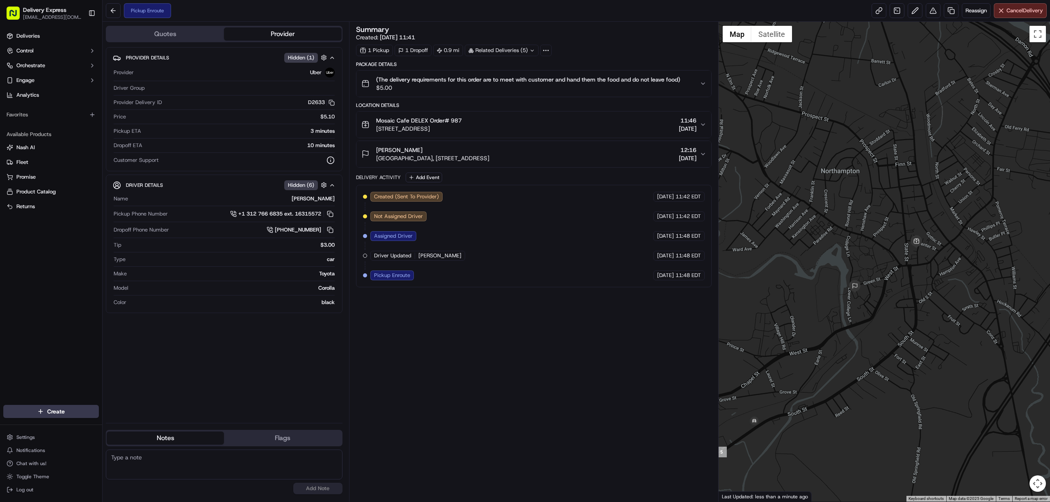
drag, startPoint x: 829, startPoint y: 317, endPoint x: 896, endPoint y: 318, distance: 66.8
click at [896, 318] on div at bounding box center [884, 262] width 332 height 480
click at [780, 39] on button "Satellite" at bounding box center [771, 34] width 41 height 16
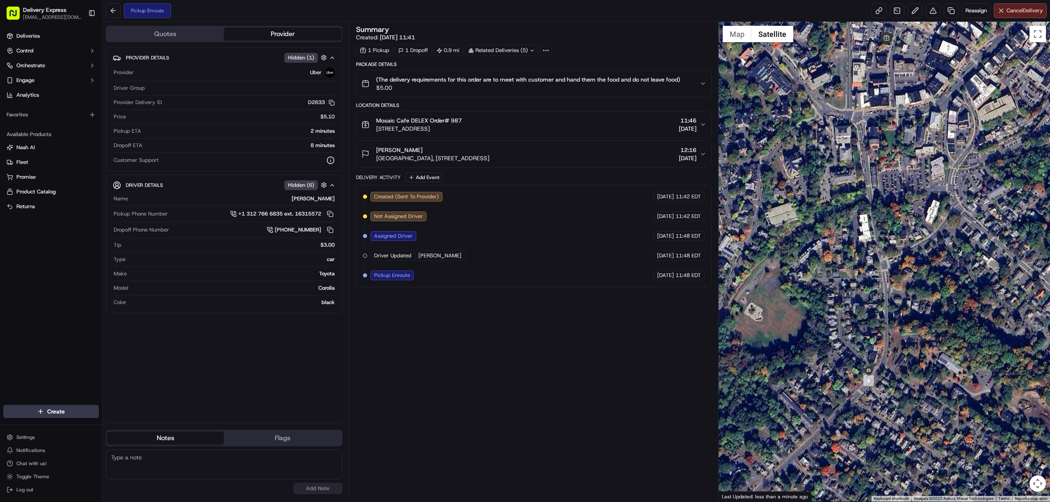
drag, startPoint x: 927, startPoint y: 318, endPoint x: 897, endPoint y: 219, distance: 103.6
click at [897, 219] on div at bounding box center [884, 262] width 332 height 480
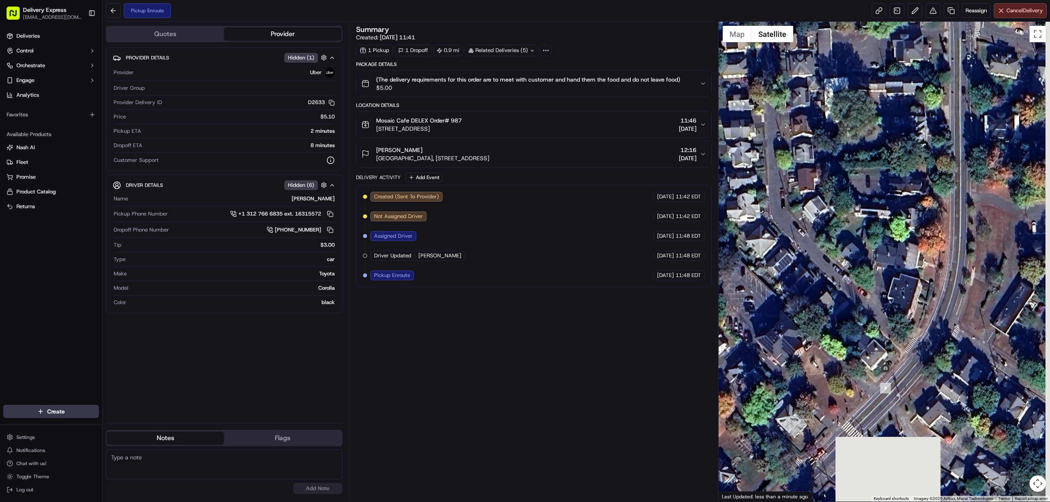
drag, startPoint x: 861, startPoint y: 363, endPoint x: 782, endPoint y: 270, distance: 122.5
click at [782, 270] on div at bounding box center [884, 262] width 332 height 480
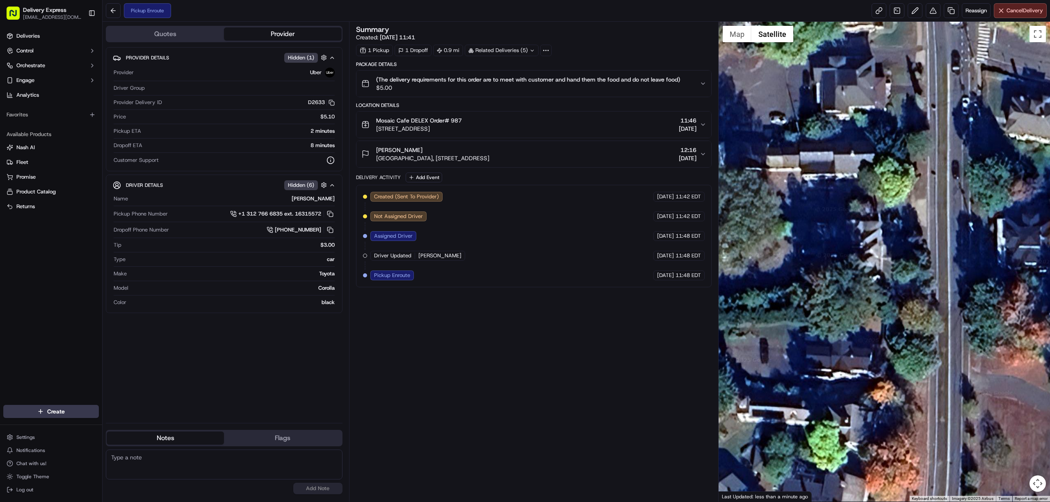
drag, startPoint x: 906, startPoint y: 169, endPoint x: 811, endPoint y: 481, distance: 325.9
click at [811, 481] on div at bounding box center [884, 262] width 332 height 480
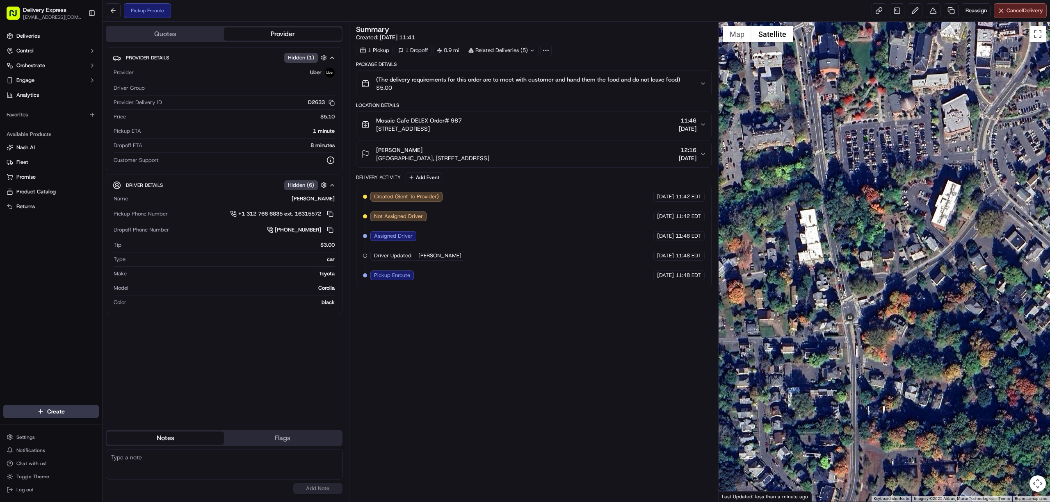
drag, startPoint x: 889, startPoint y: 209, endPoint x: 853, endPoint y: 380, distance: 174.2
click at [853, 380] on div at bounding box center [884, 262] width 332 height 480
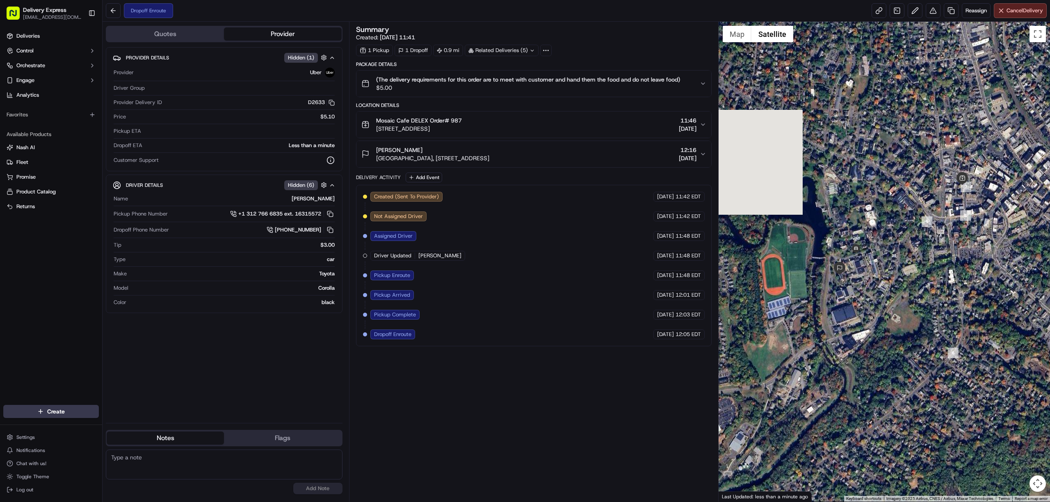
drag, startPoint x: 763, startPoint y: 238, endPoint x: 872, endPoint y: 267, distance: 112.1
click at [872, 267] on div at bounding box center [884, 262] width 332 height 480
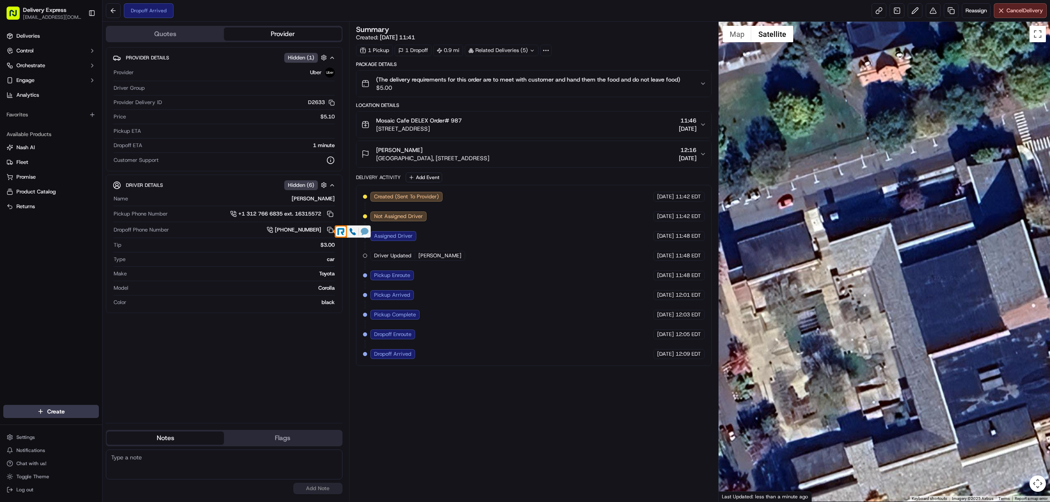
click at [364, 234] on icon at bounding box center [364, 231] width 7 height 7
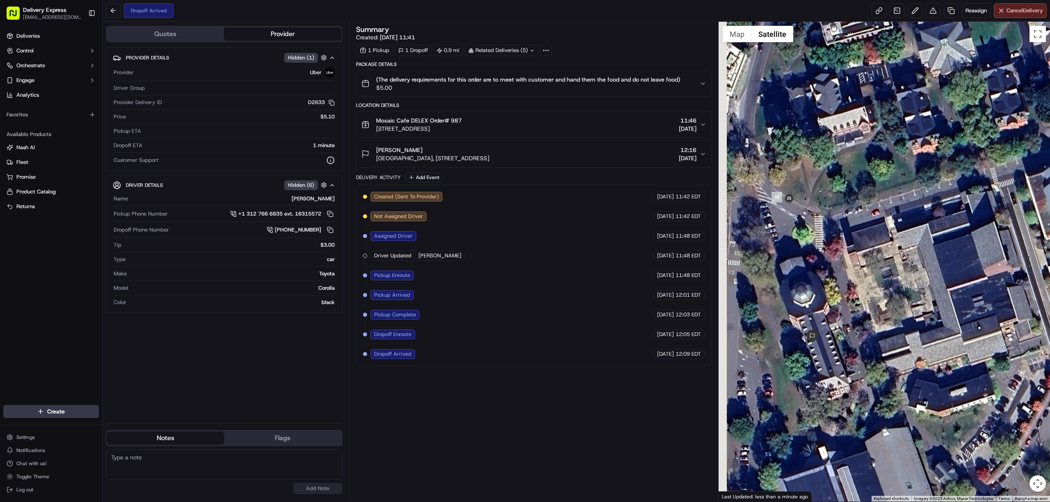
drag, startPoint x: 790, startPoint y: 369, endPoint x: 853, endPoint y: 355, distance: 64.3
click at [853, 355] on div at bounding box center [884, 262] width 332 height 480
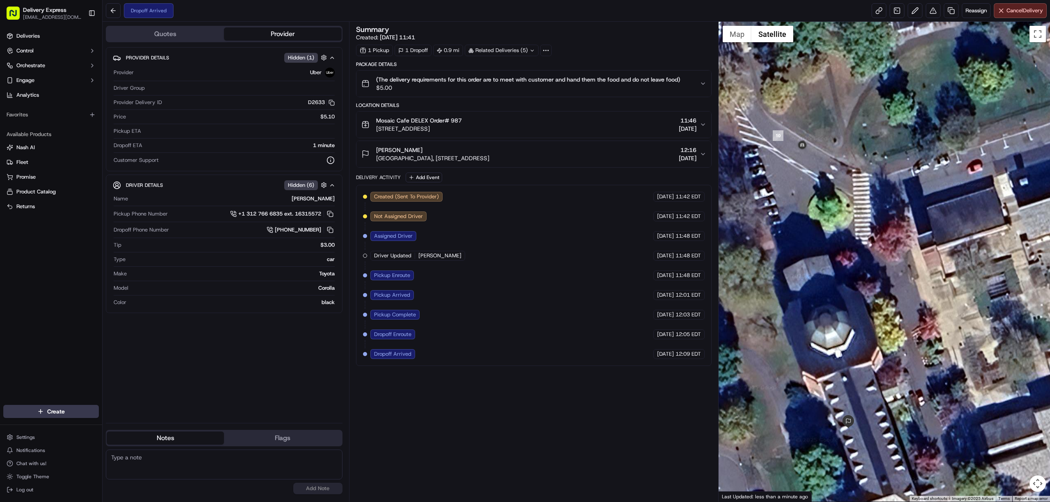
drag, startPoint x: 784, startPoint y: 238, endPoint x: 795, endPoint y: 176, distance: 62.8
click at [795, 176] on div at bounding box center [884, 262] width 332 height 480
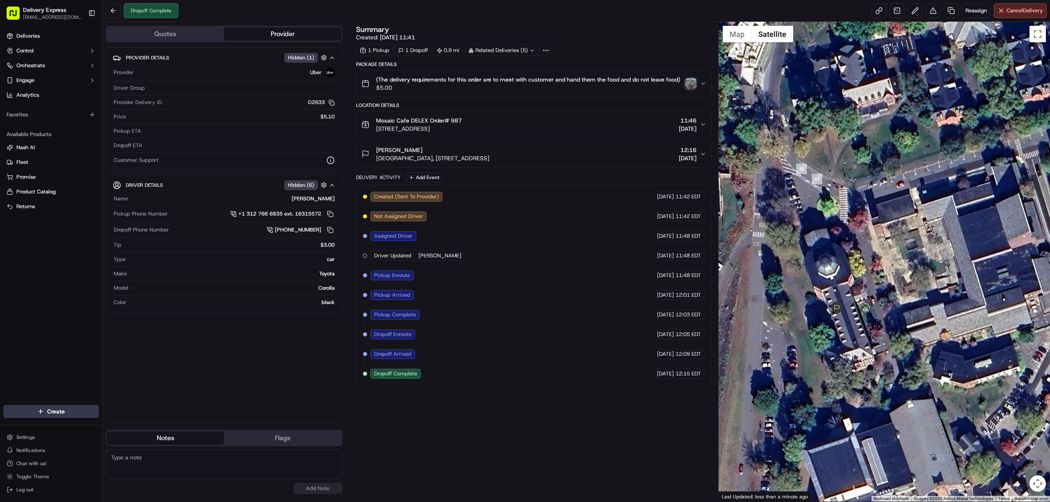
click at [690, 83] on img "button" at bounding box center [690, 83] width 11 height 11
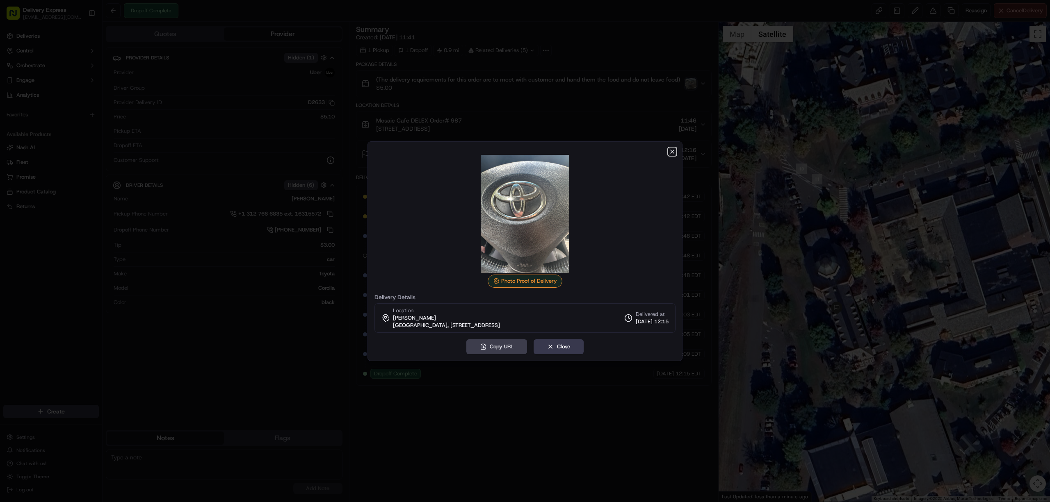
click at [672, 151] on icon "button" at bounding box center [671, 151] width 3 height 3
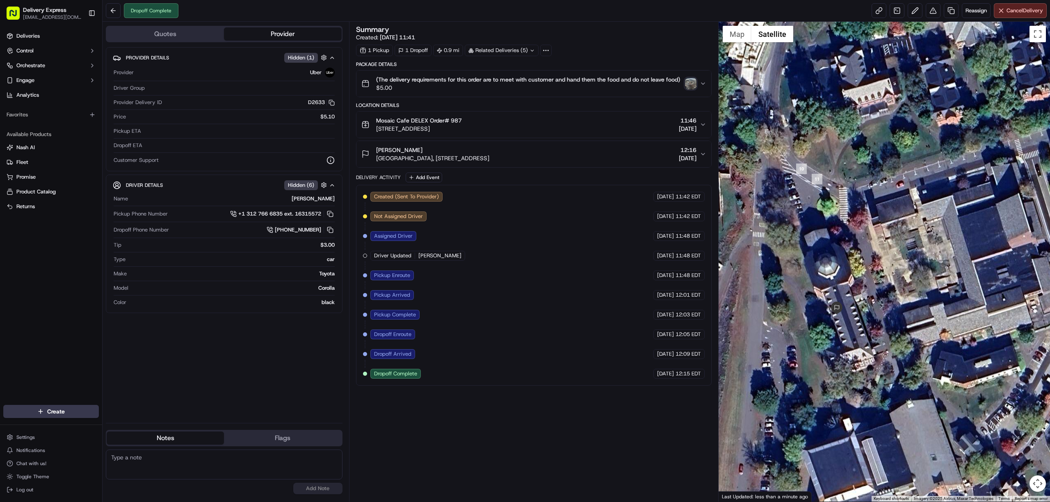
click at [692, 81] on img "button" at bounding box center [690, 83] width 11 height 11
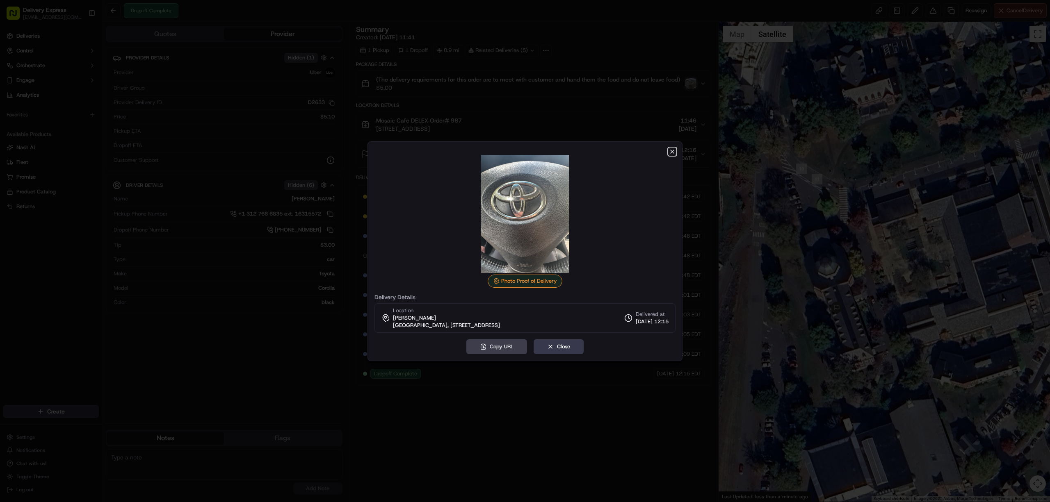
click at [673, 152] on icon "button" at bounding box center [672, 151] width 7 height 7
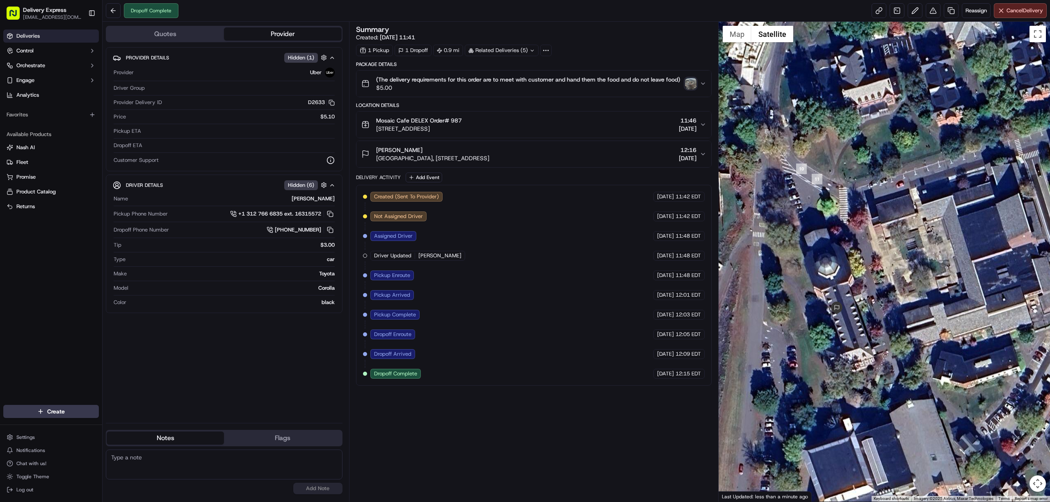
click at [57, 33] on link "Deliveries" at bounding box center [51, 36] width 96 height 13
